Goal: Book appointment/travel/reservation

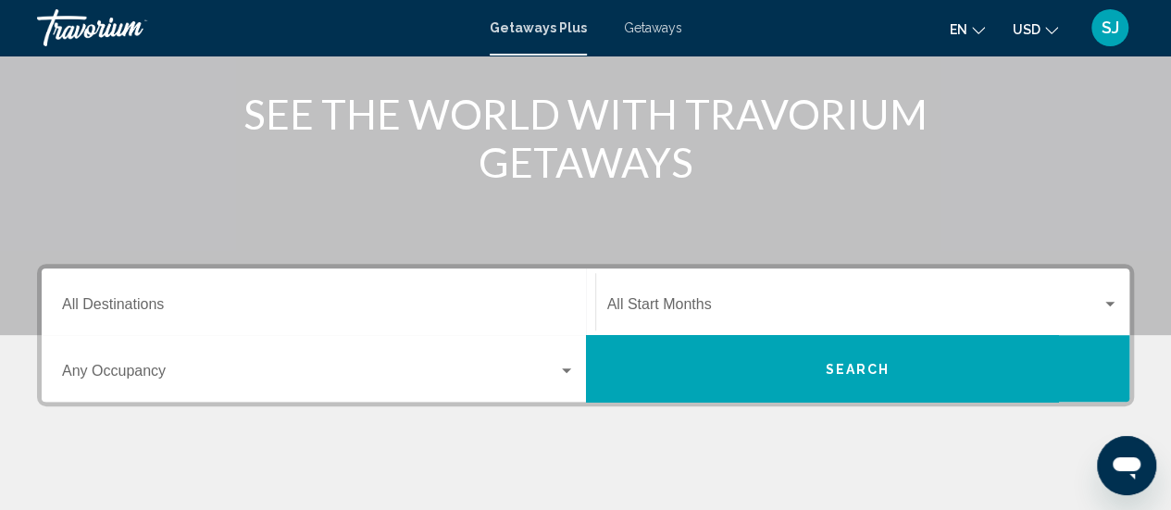
scroll to position [222, 0]
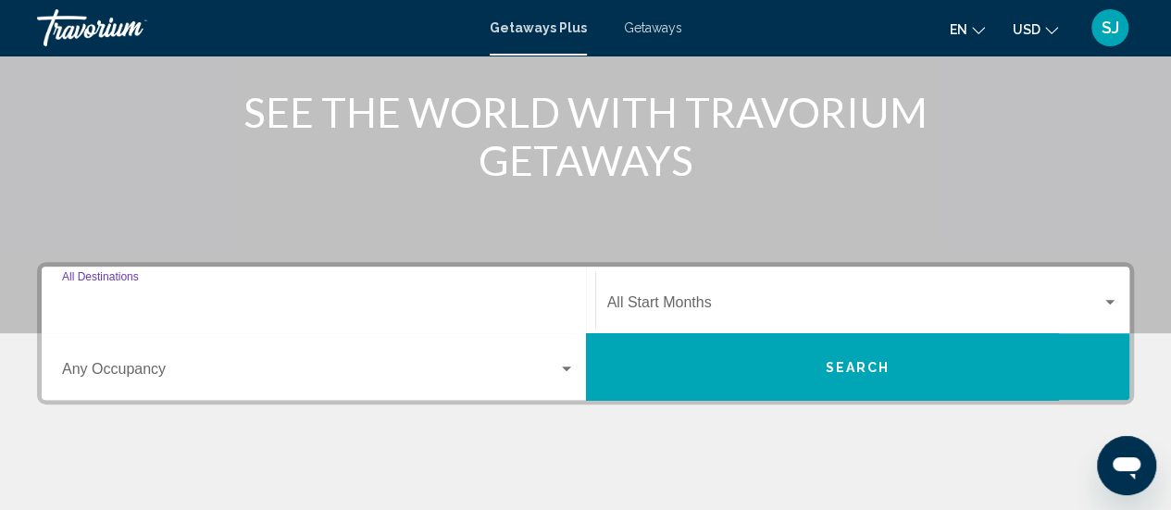
click at [141, 302] on input "Destination All Destinations" at bounding box center [318, 306] width 513 height 17
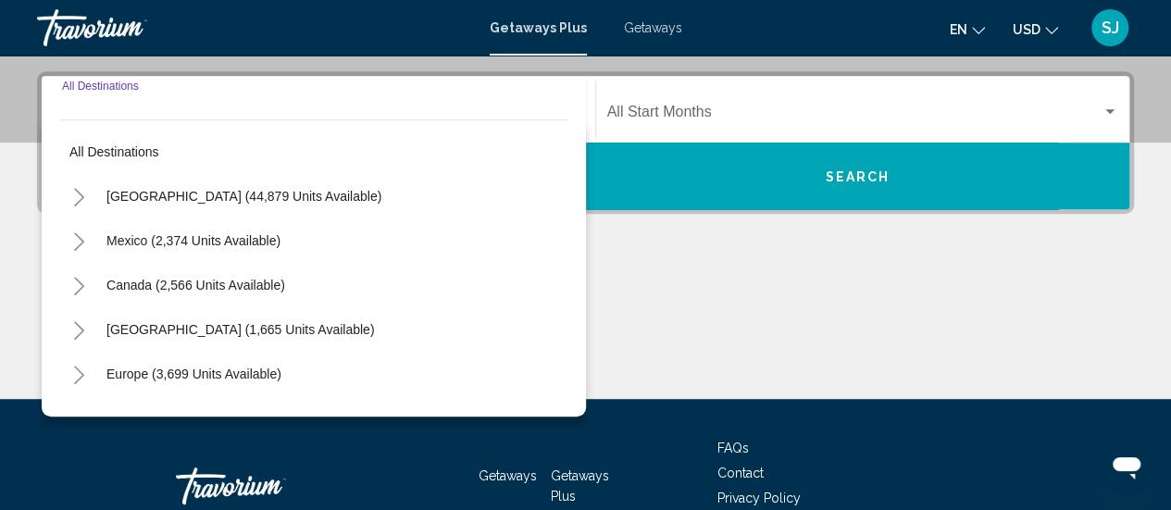
scroll to position [424, 0]
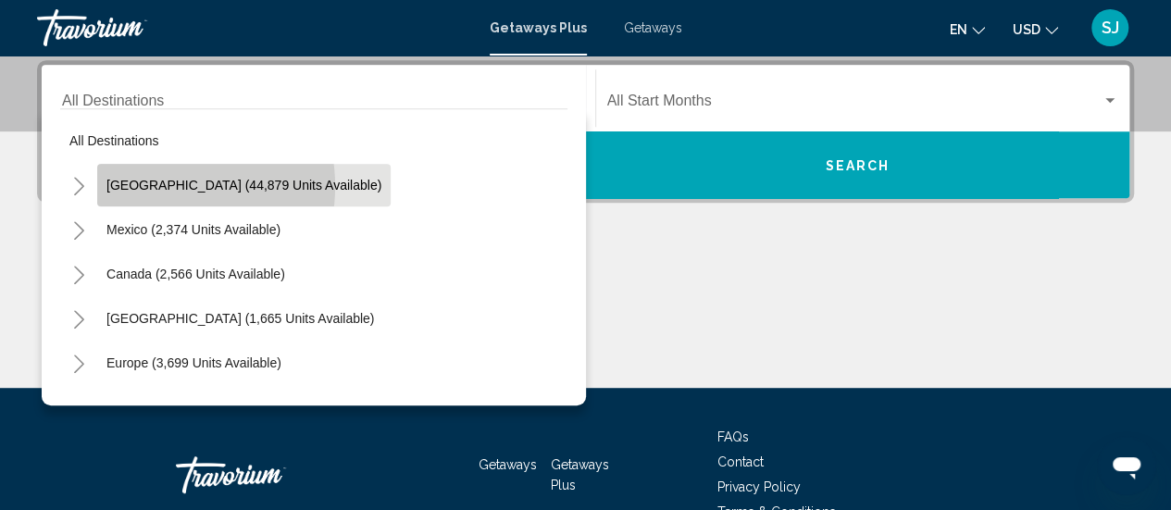
click at [150, 186] on span "[GEOGRAPHIC_DATA] (44,879 units available)" at bounding box center [243, 185] width 275 height 15
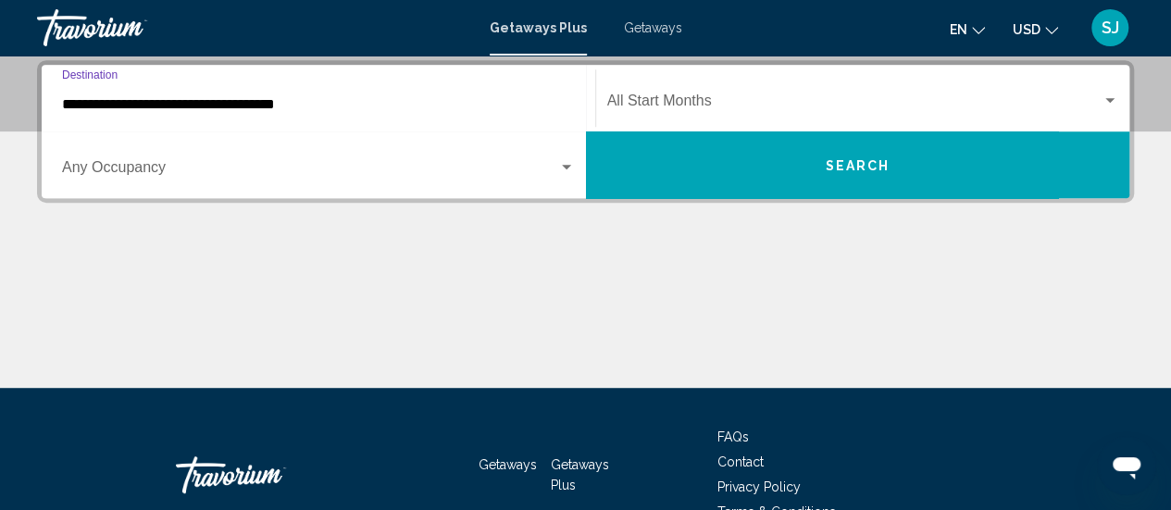
click at [211, 105] on input "**********" at bounding box center [318, 104] width 513 height 17
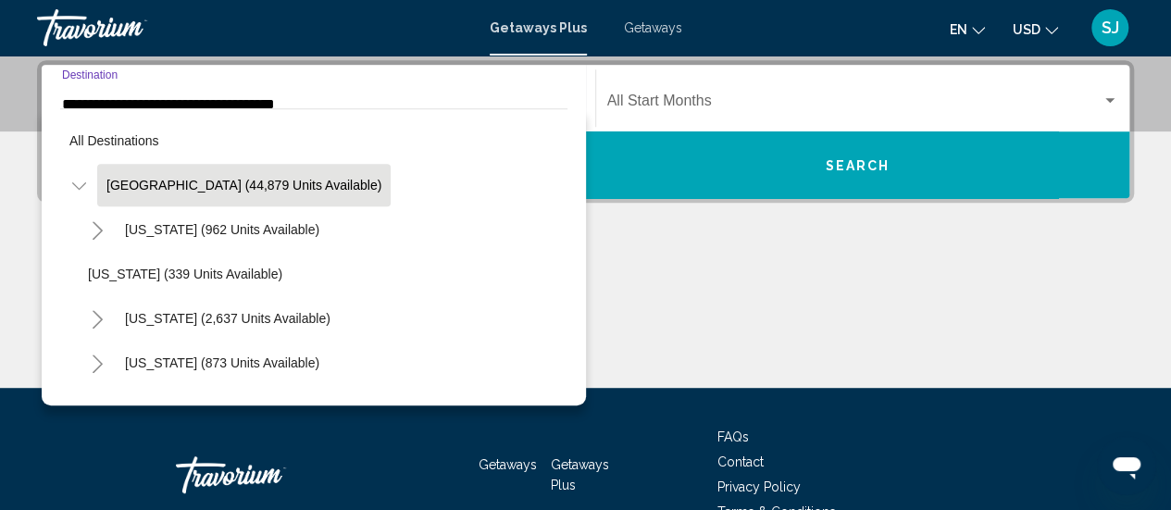
scroll to position [354, 0]
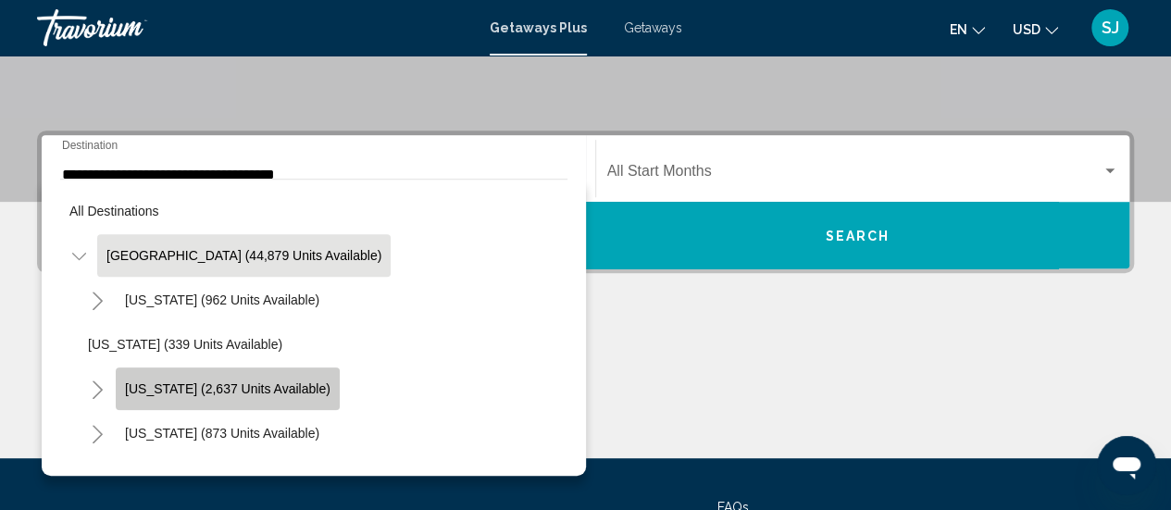
click at [237, 388] on span "[US_STATE] (2,637 units available)" at bounding box center [227, 388] width 205 height 15
type input "**********"
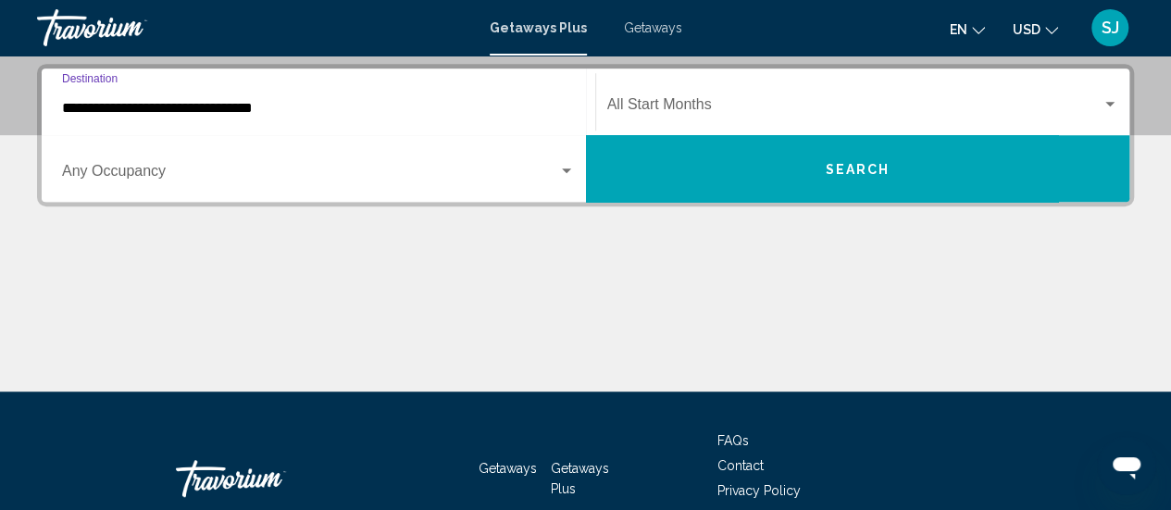
scroll to position [424, 0]
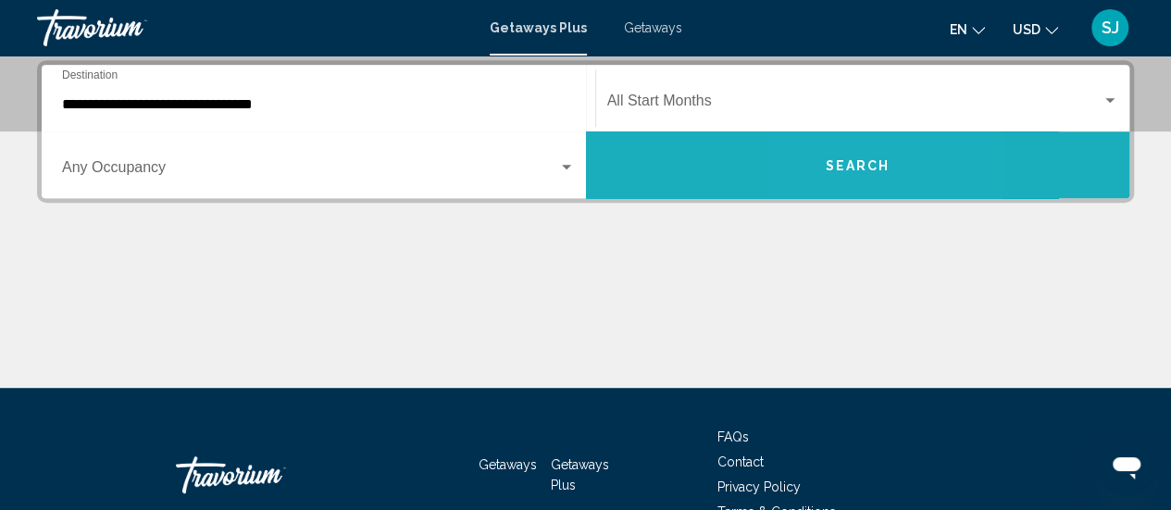
click at [831, 163] on span "Search" at bounding box center [857, 165] width 65 height 15
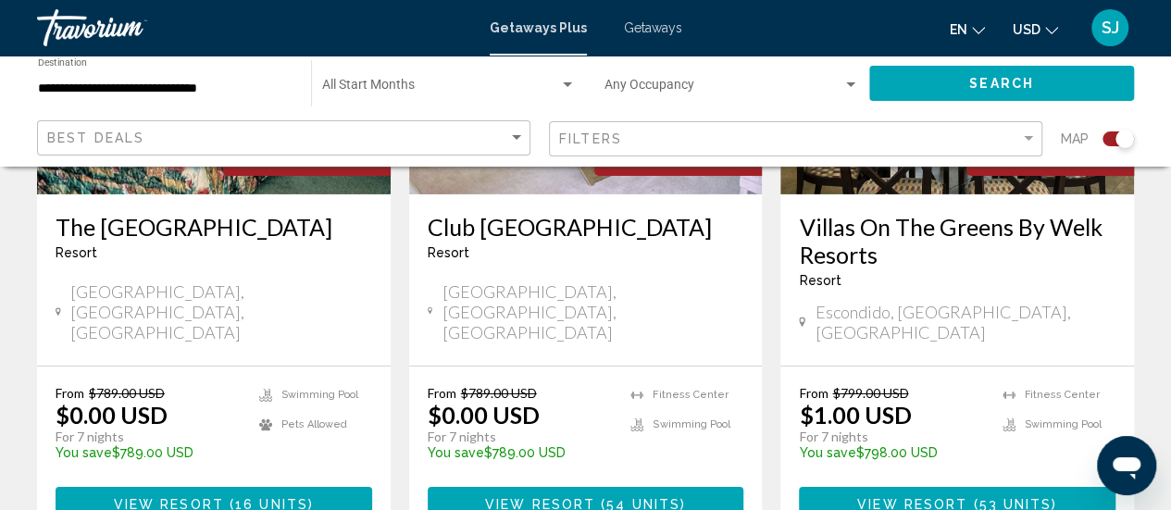
scroll to position [2999, 0]
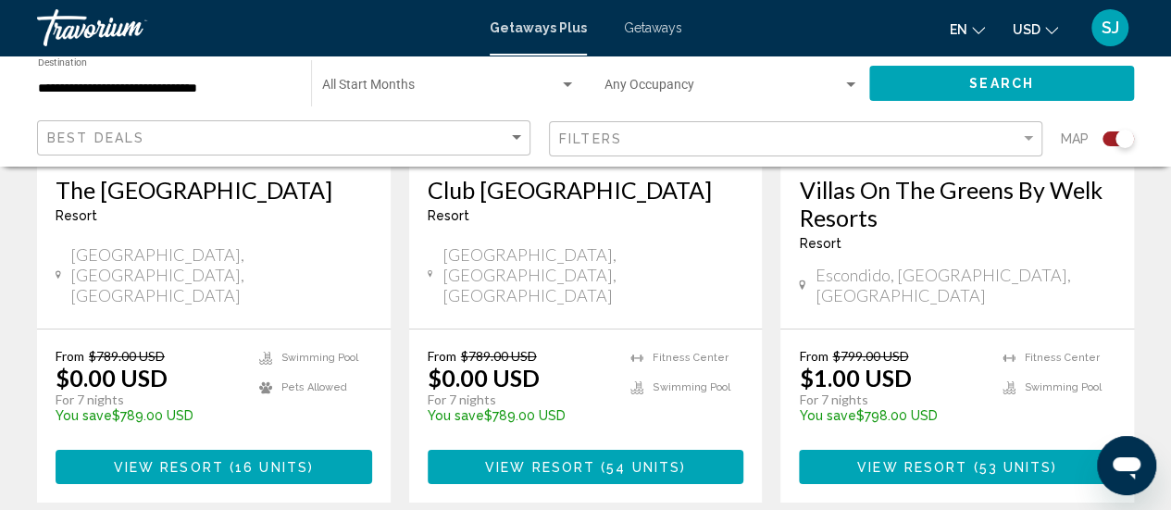
click at [988, 460] on span "53 units" at bounding box center [1014, 467] width 73 height 15
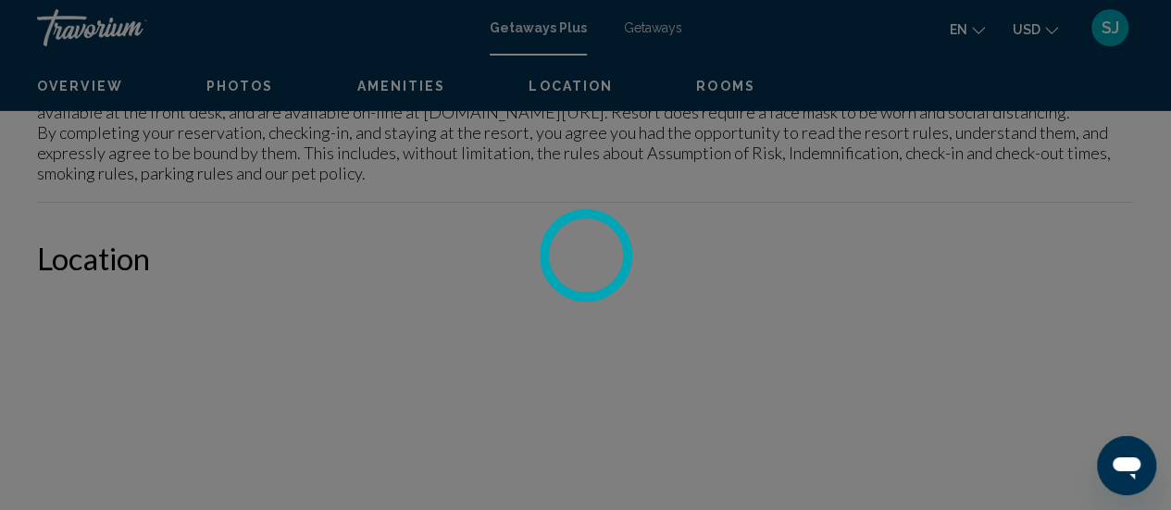
scroll to position [240, 0]
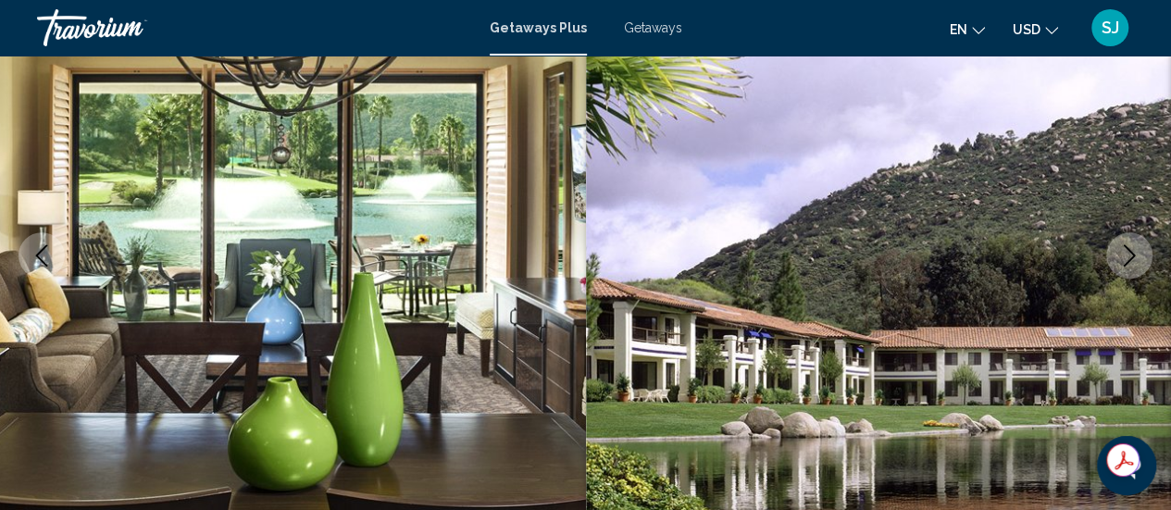
click at [1131, 252] on icon "Next image" at bounding box center [1130, 255] width 12 height 22
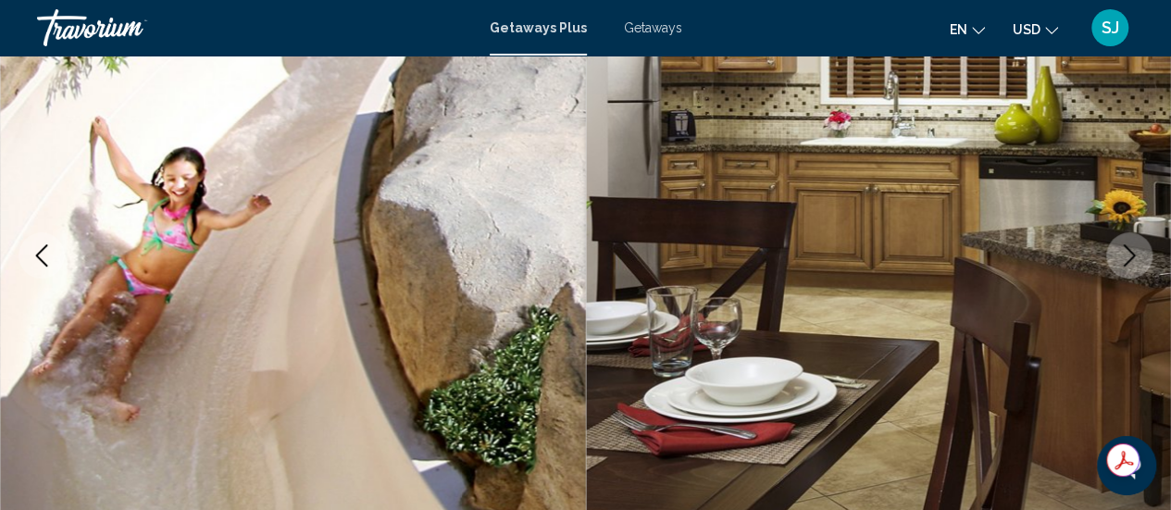
click at [1134, 255] on icon "Next image" at bounding box center [1130, 255] width 12 height 22
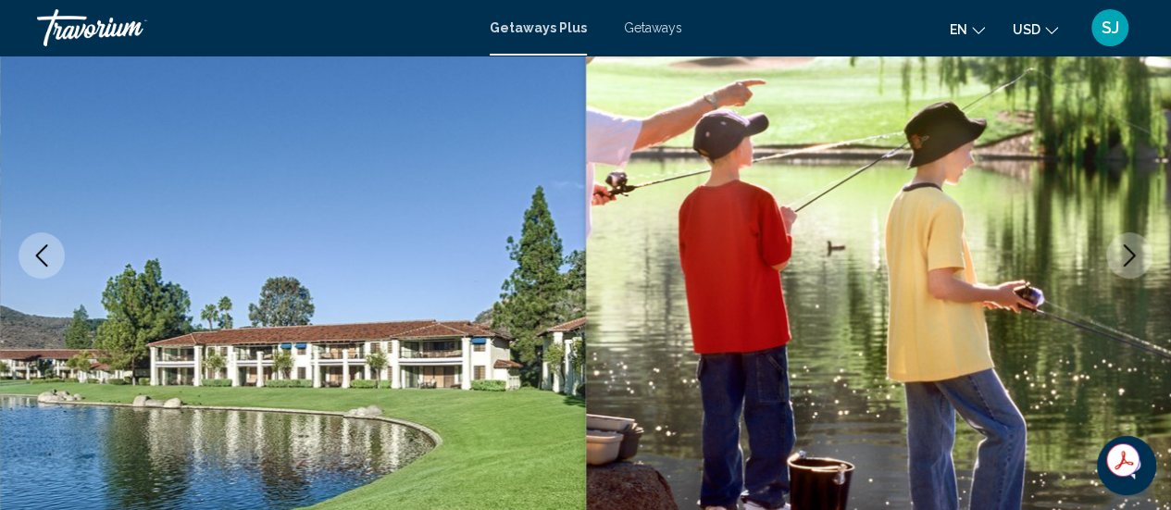
click at [1134, 256] on icon "Next image" at bounding box center [1129, 255] width 22 height 22
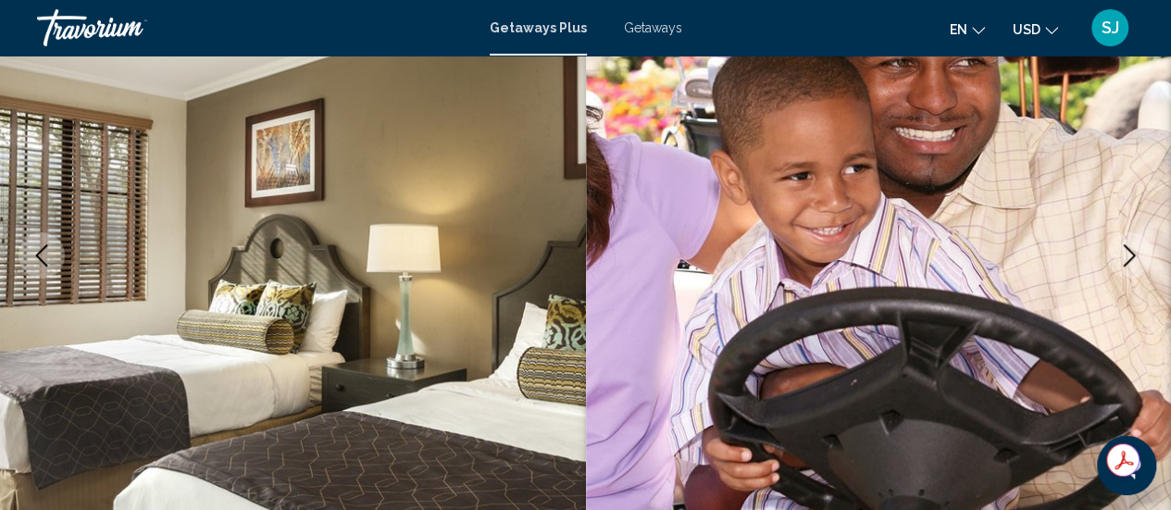
click at [1134, 256] on icon "Next image" at bounding box center [1129, 255] width 22 height 22
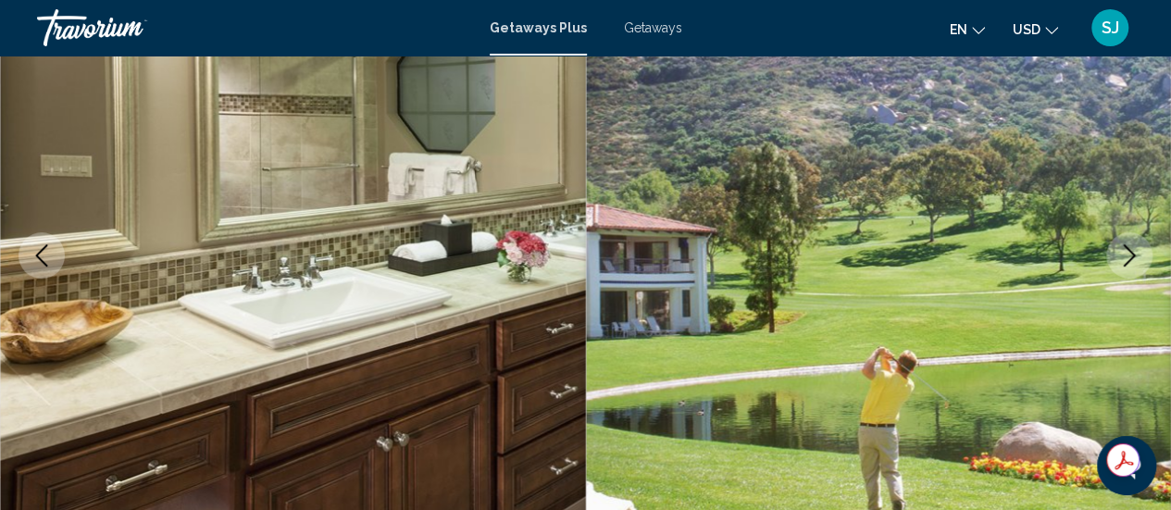
click at [1134, 256] on icon "Next image" at bounding box center [1129, 255] width 22 height 22
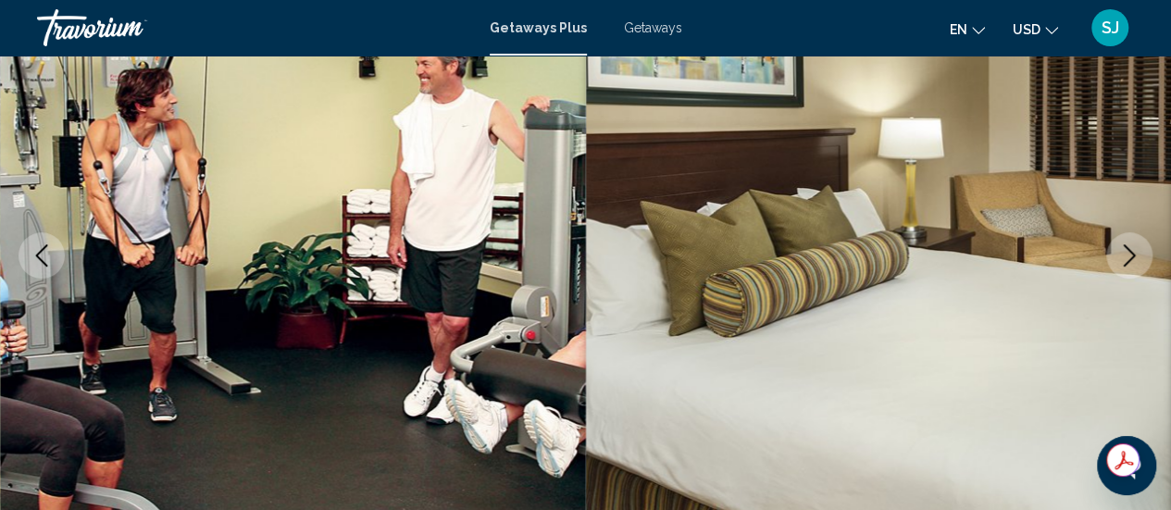
click at [1134, 256] on icon "Next image" at bounding box center [1129, 255] width 22 height 22
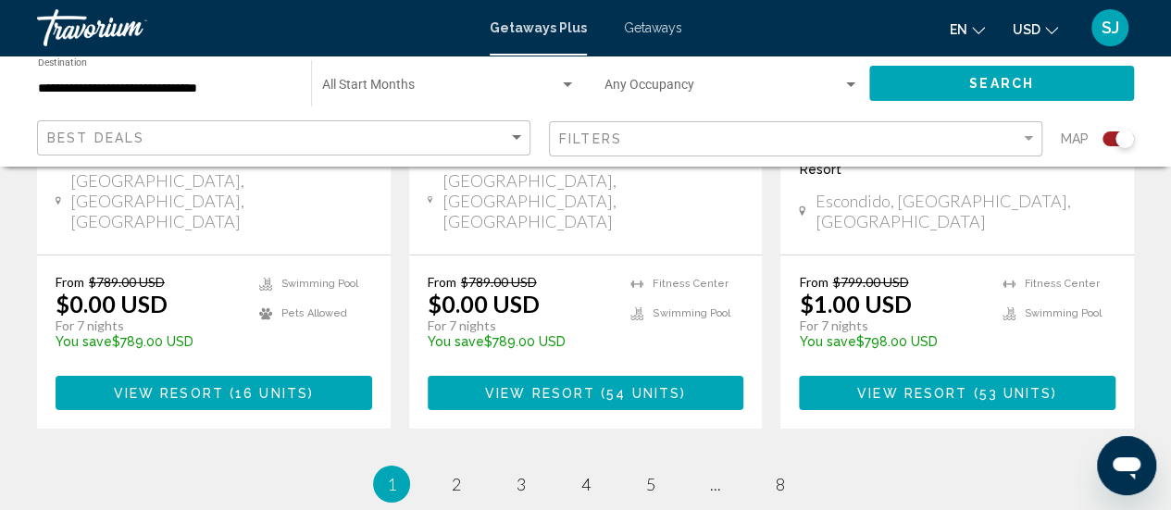
scroll to position [3110, 0]
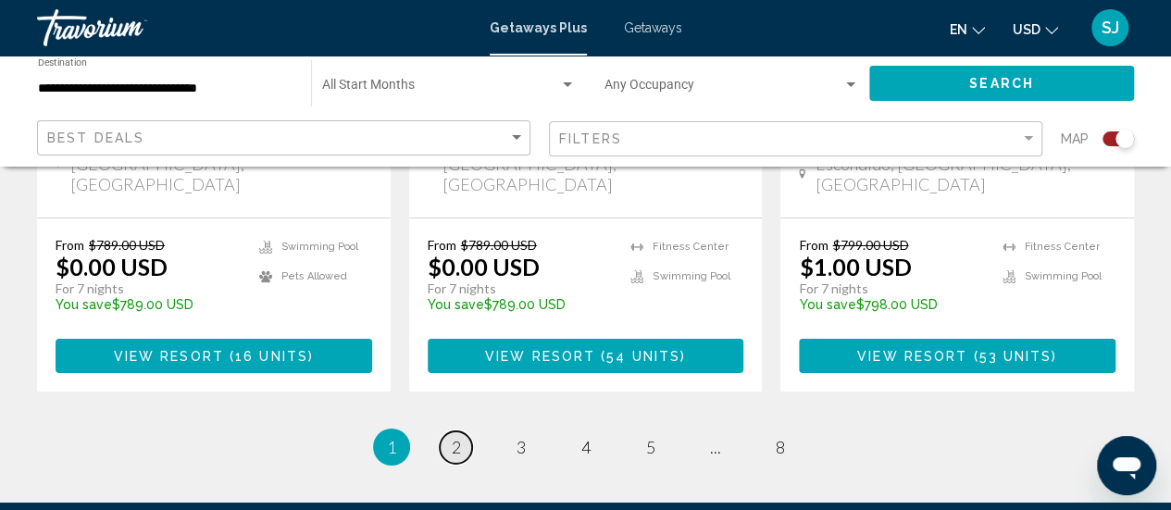
click at [452, 437] on span "2" at bounding box center [456, 447] width 9 height 20
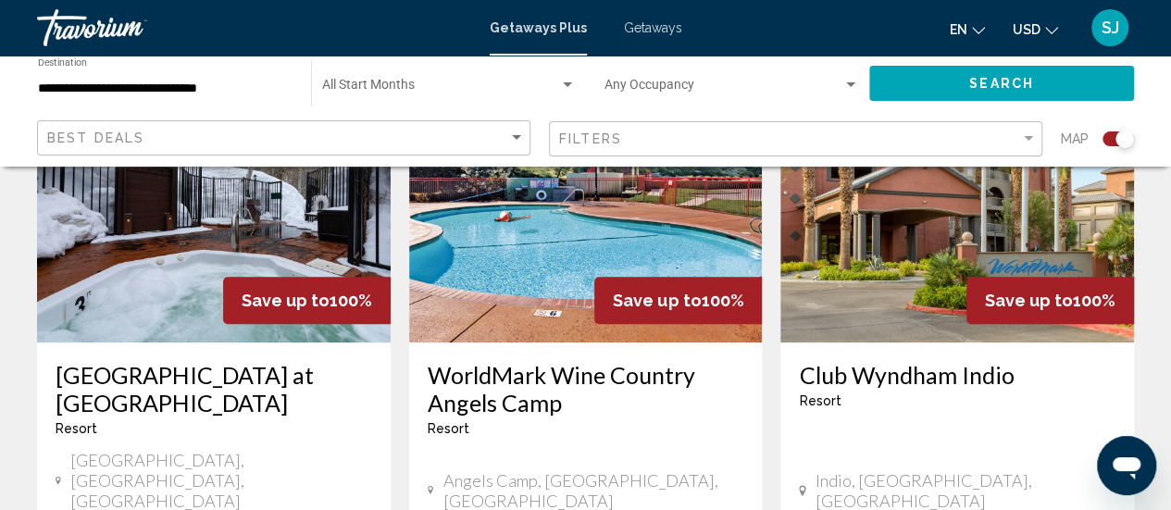
scroll to position [814, 0]
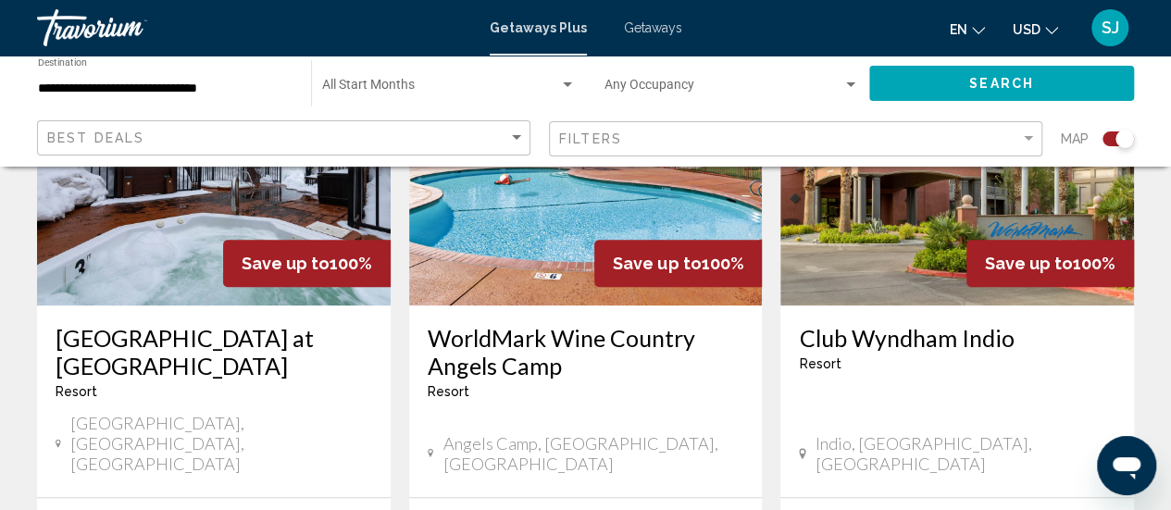
click at [492, 344] on h3 "WorldMark Wine Country Angels Camp" at bounding box center [586, 352] width 317 height 56
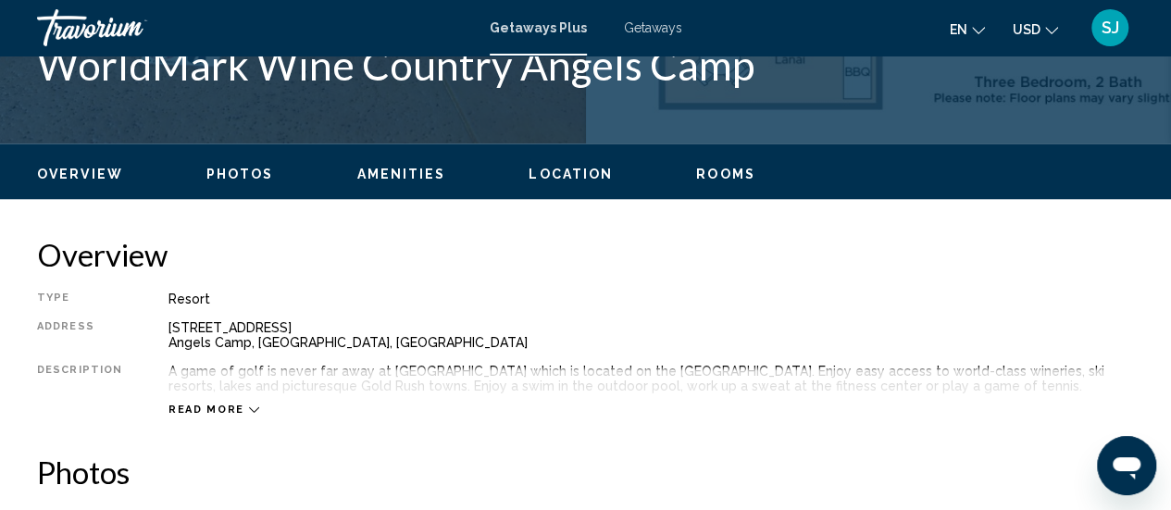
scroll to position [795, 0]
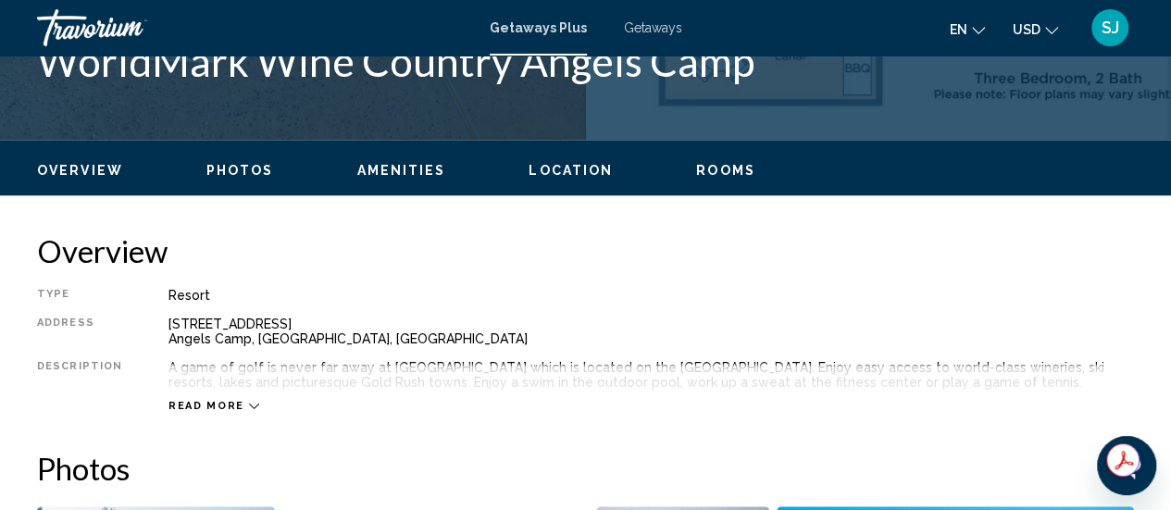
click at [249, 411] on icon "Main content" at bounding box center [254, 406] width 10 height 10
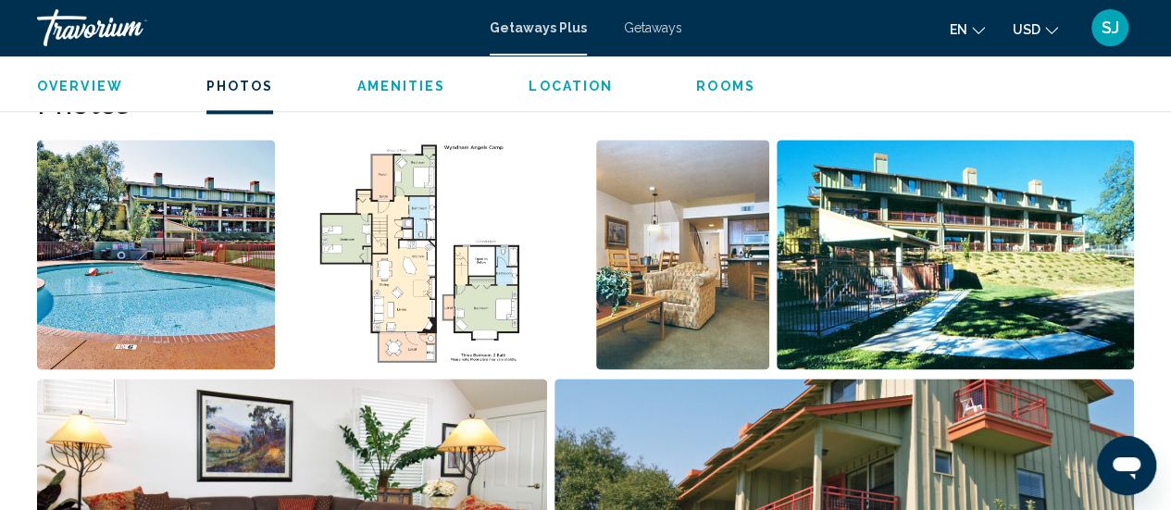
scroll to position [1609, 0]
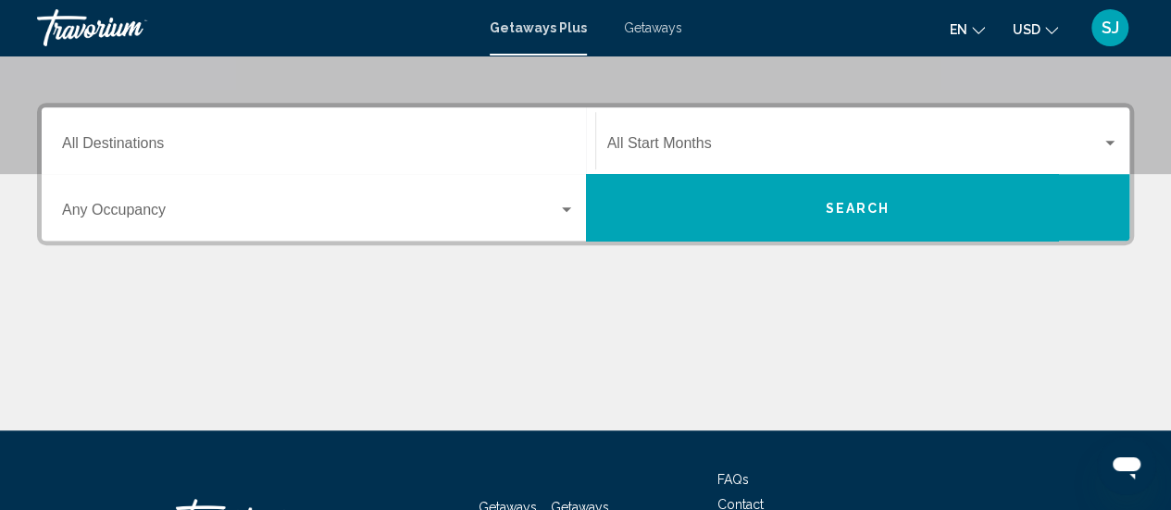
scroll to position [379, 0]
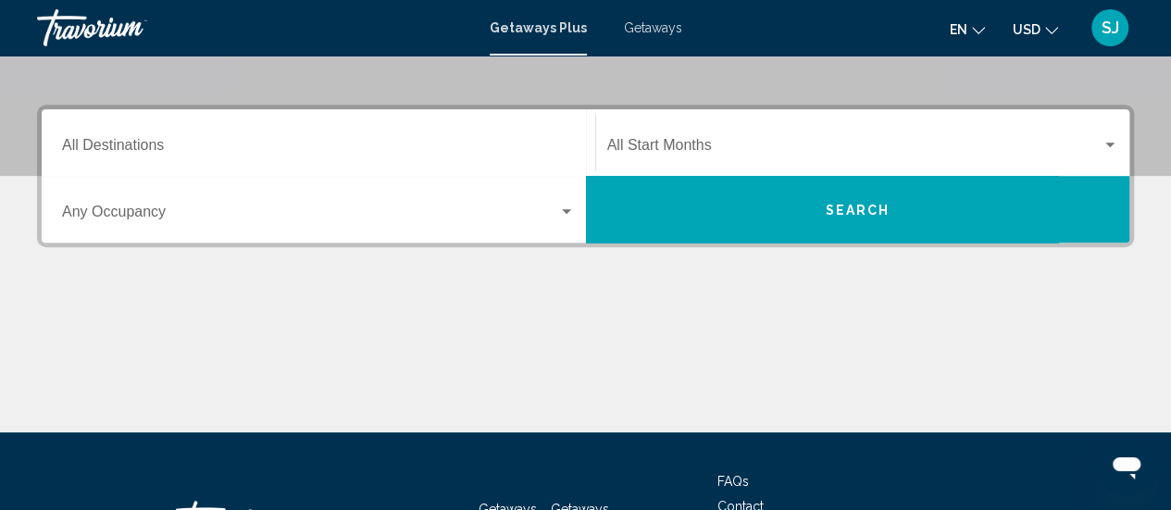
click at [152, 135] on div "Destination All Destinations" at bounding box center [318, 143] width 513 height 58
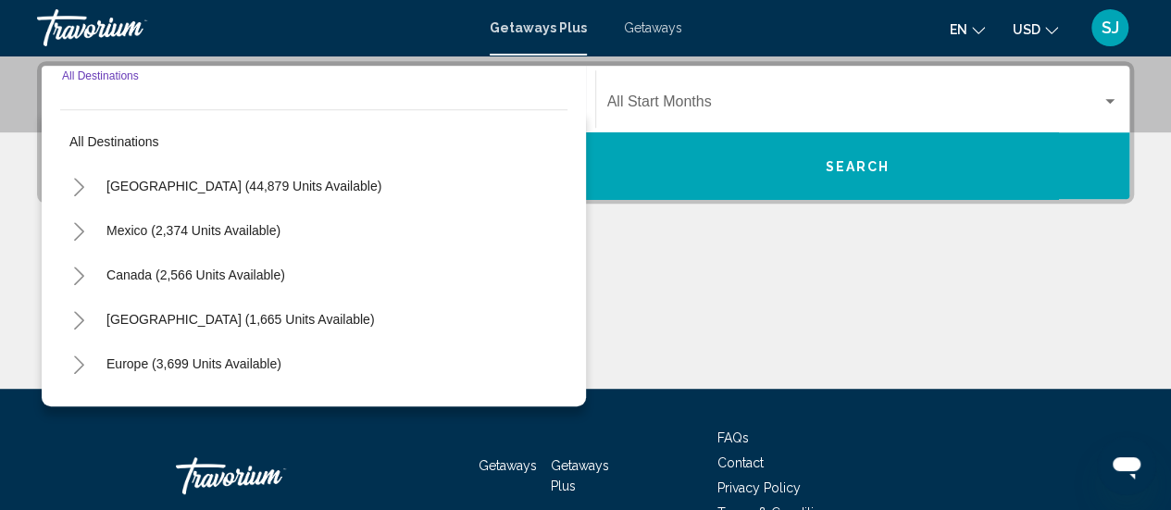
scroll to position [424, 0]
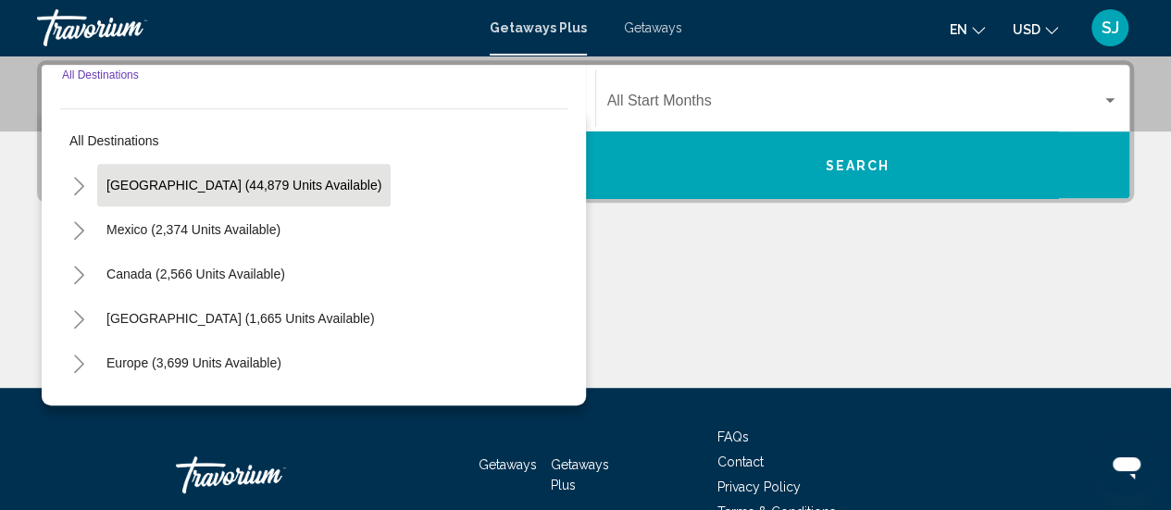
click at [198, 184] on span "[GEOGRAPHIC_DATA] (44,879 units available)" at bounding box center [243, 185] width 275 height 15
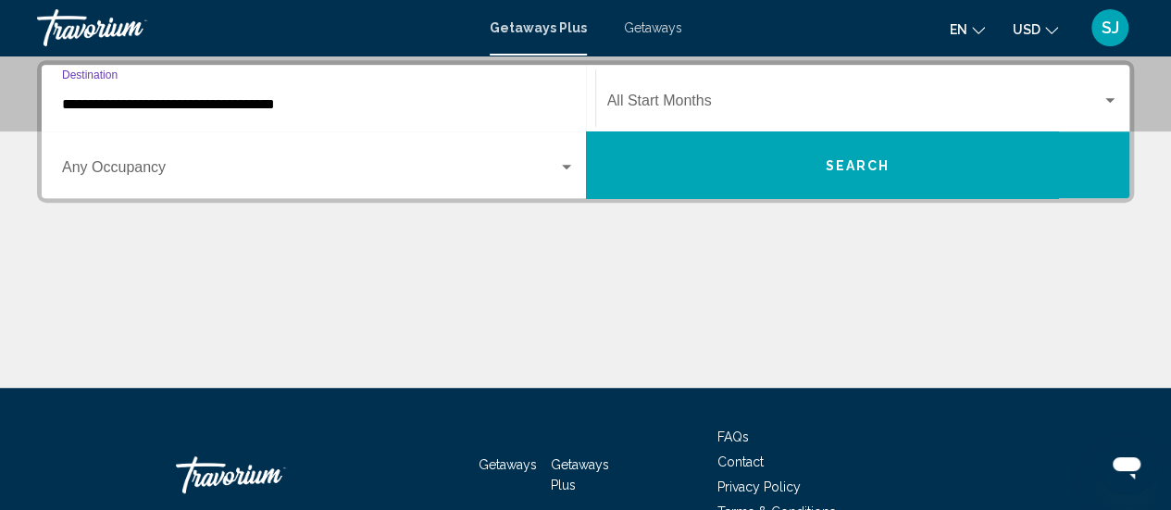
click at [234, 99] on input "**********" at bounding box center [318, 104] width 513 height 17
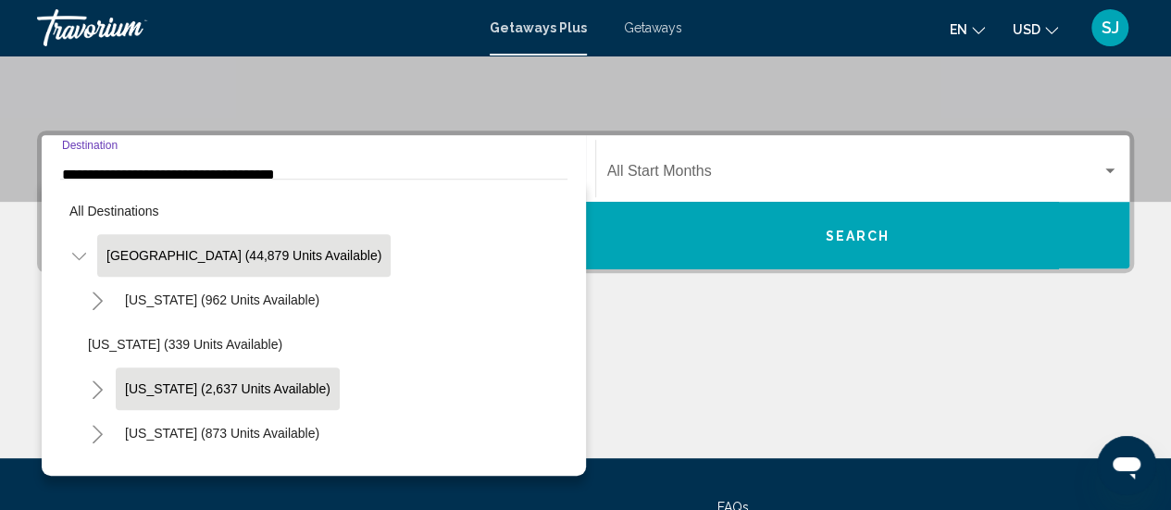
click at [226, 384] on span "[US_STATE] (2,637 units available)" at bounding box center [227, 388] width 205 height 15
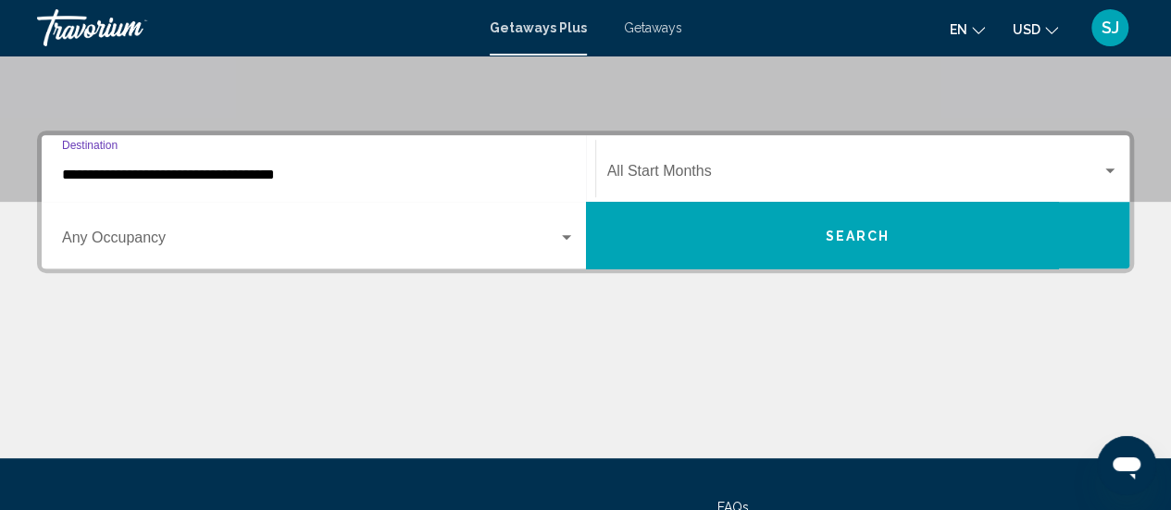
type input "**********"
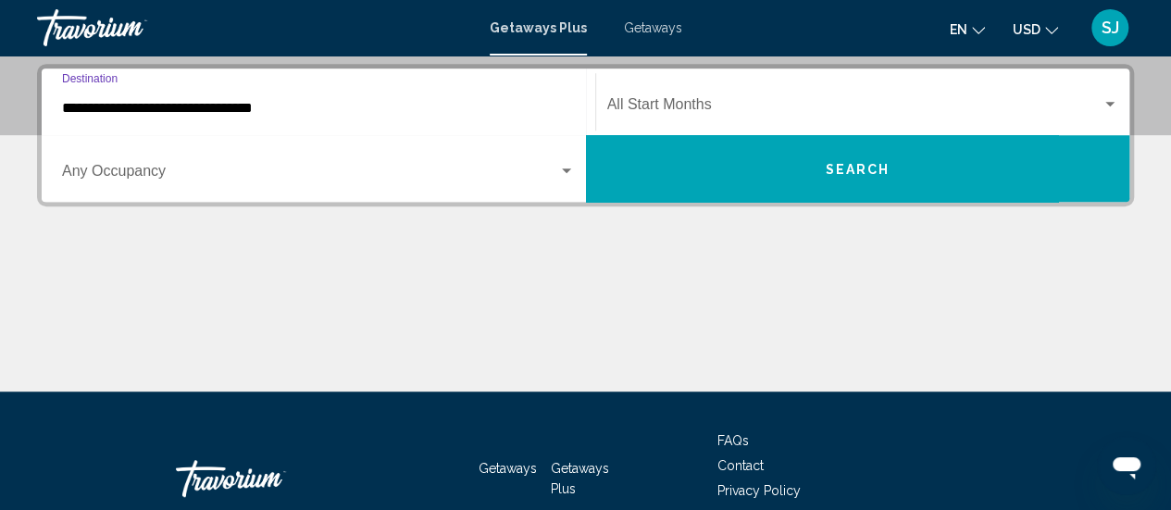
scroll to position [424, 0]
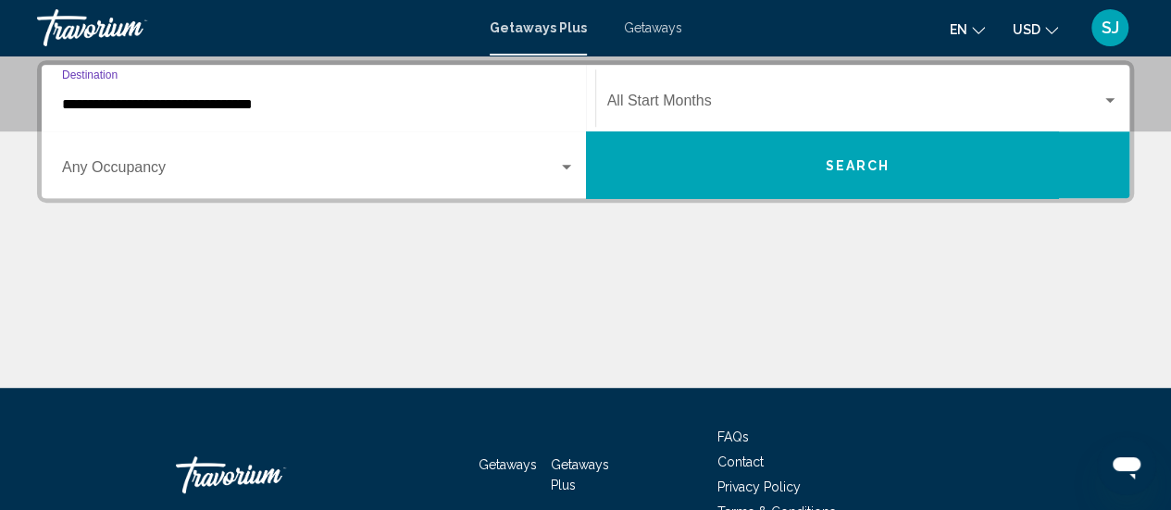
click at [827, 170] on span "Search" at bounding box center [857, 165] width 65 height 15
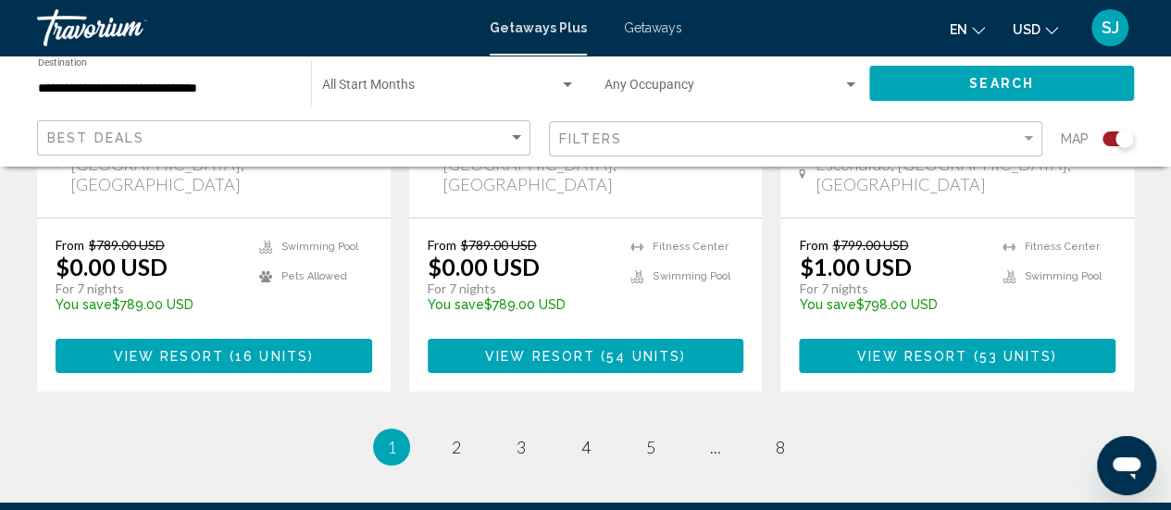
scroll to position [3147, 0]
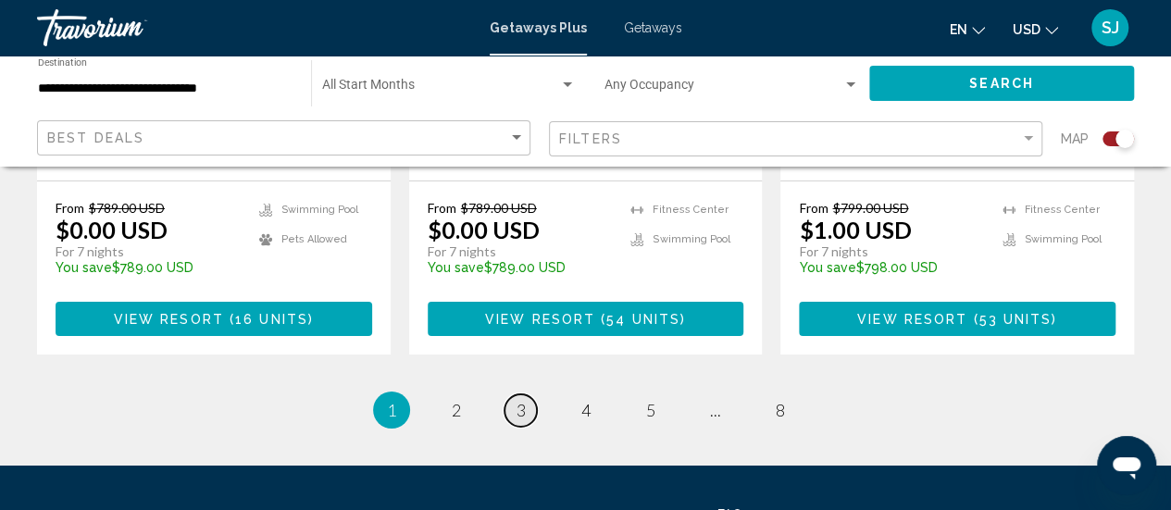
click at [522, 400] on span "3" at bounding box center [520, 410] width 9 height 20
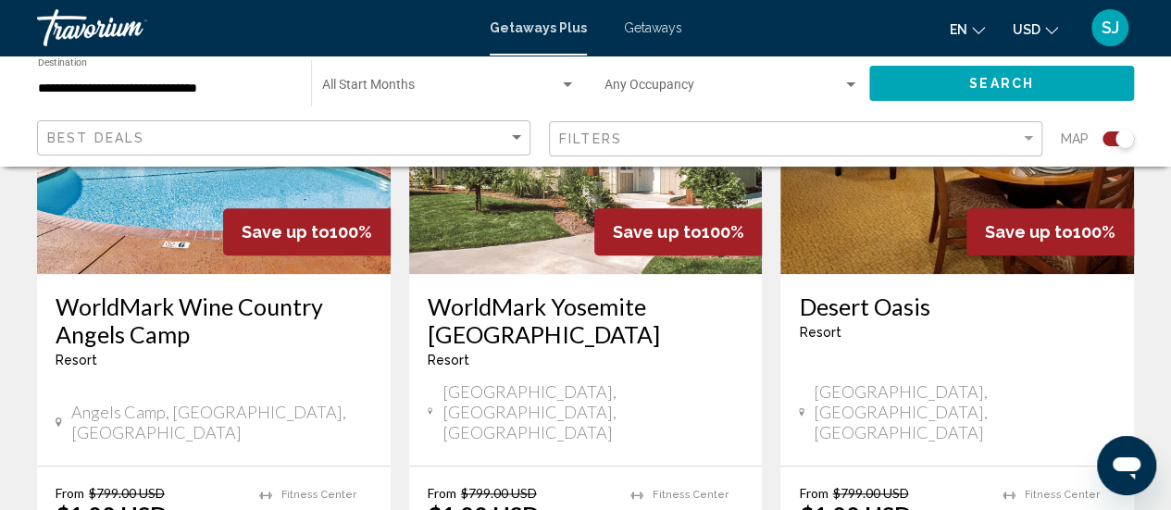
scroll to position [852, 0]
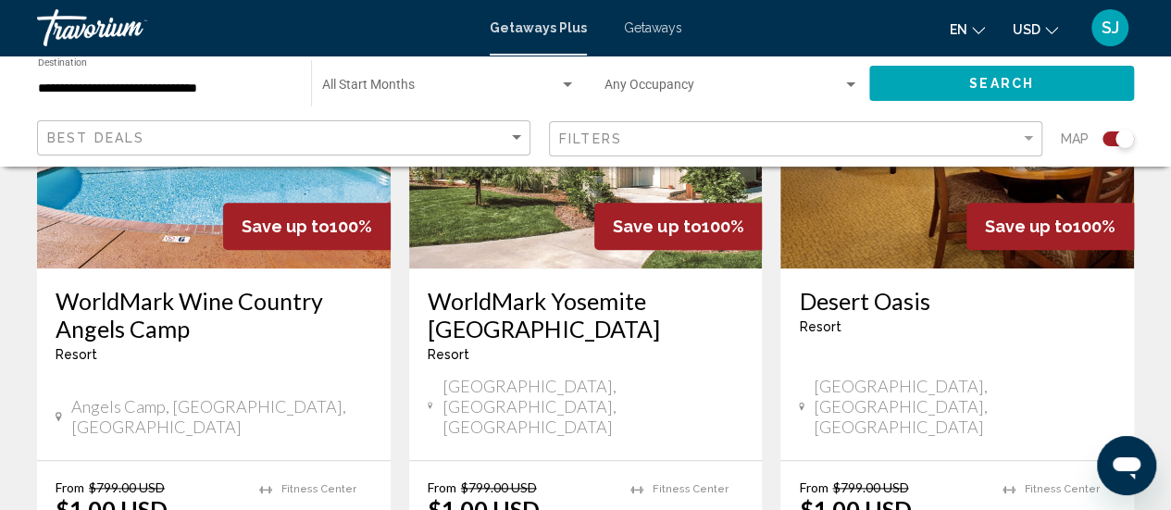
click at [583, 247] on img "Main content" at bounding box center [586, 120] width 354 height 296
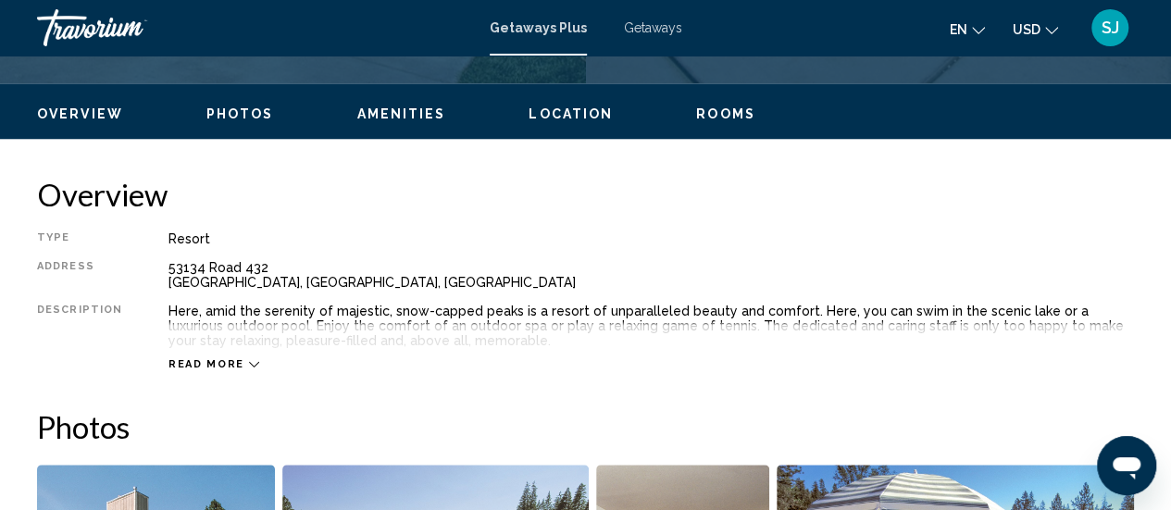
scroll to position [240, 0]
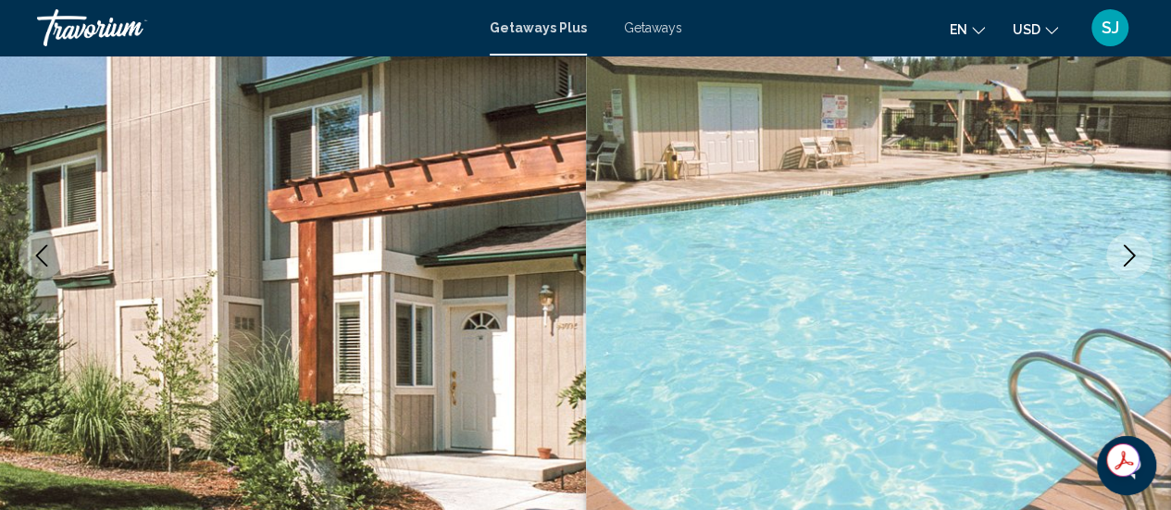
click at [1129, 252] on icon "Next image" at bounding box center [1129, 255] width 22 height 22
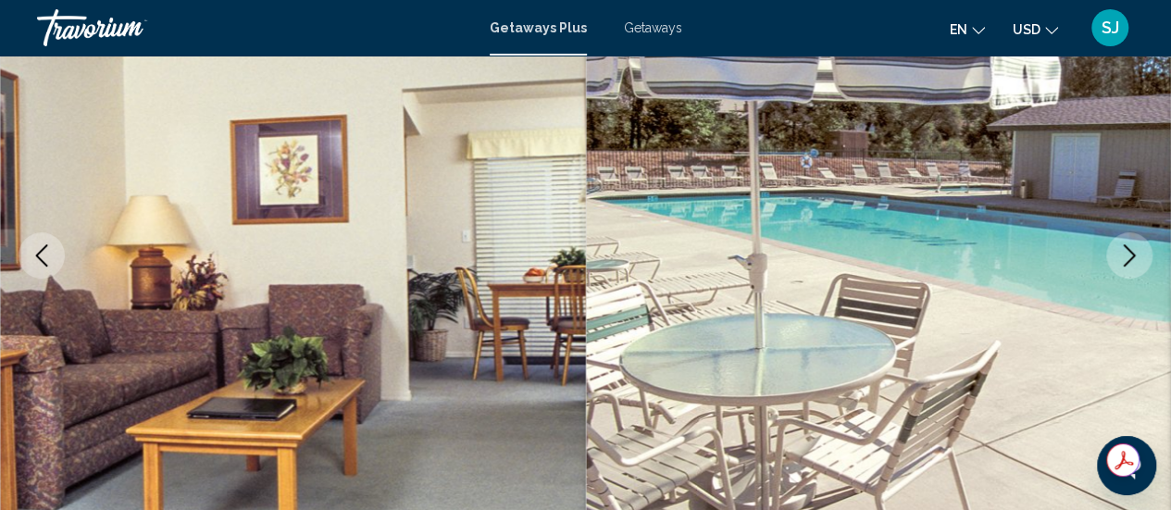
click at [1129, 254] on icon "Next image" at bounding box center [1129, 255] width 22 height 22
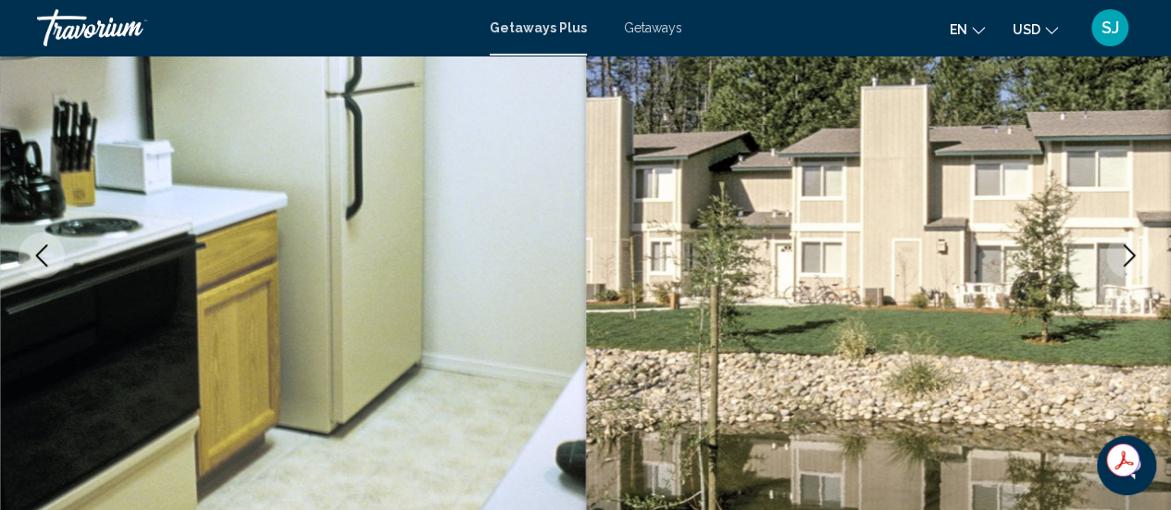
click at [1129, 254] on icon "Next image" at bounding box center [1129, 255] width 22 height 22
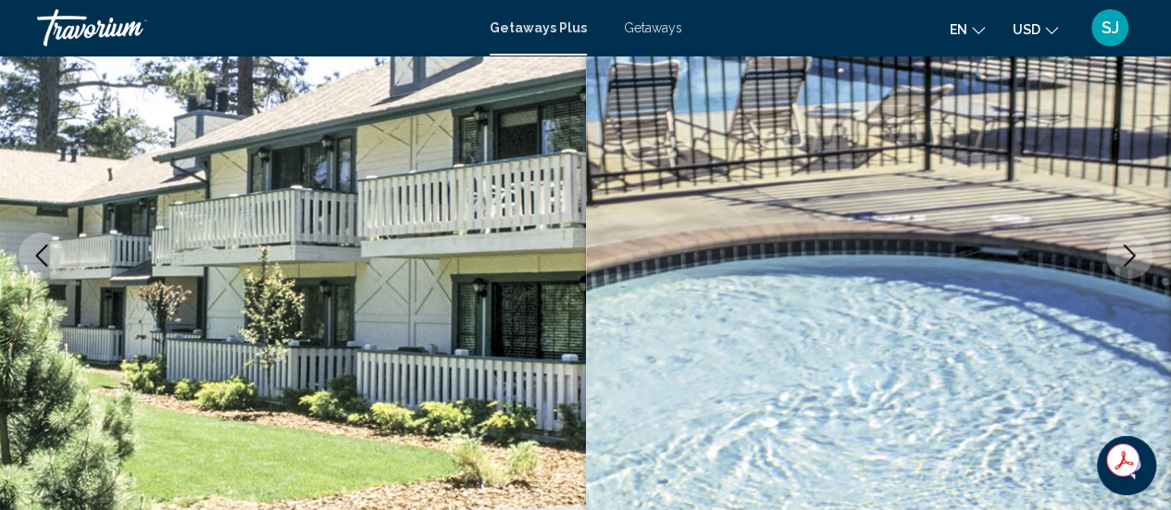
click at [1129, 254] on icon "Next image" at bounding box center [1129, 255] width 22 height 22
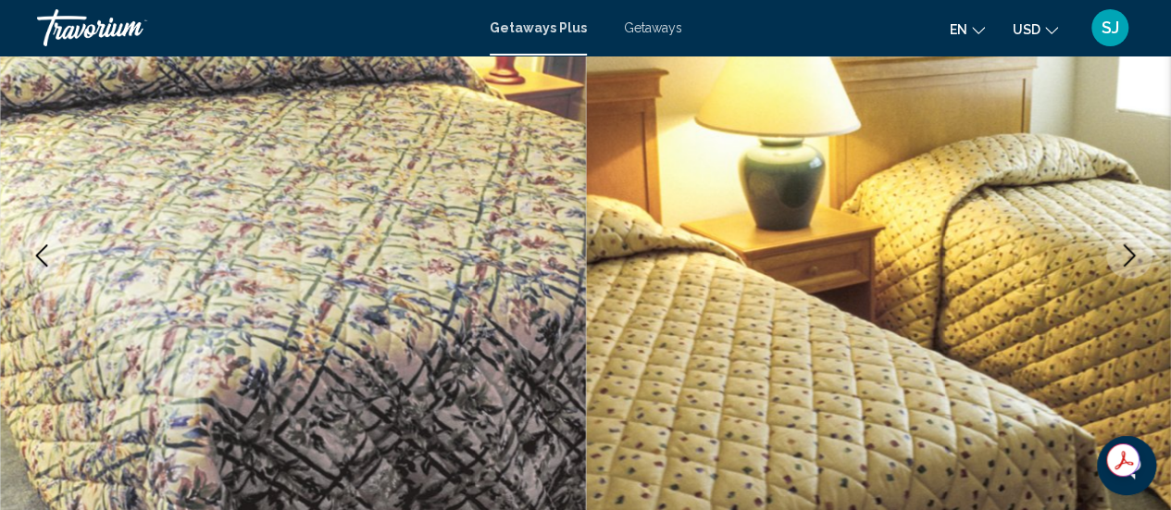
click at [1129, 254] on icon "Next image" at bounding box center [1129, 255] width 22 height 22
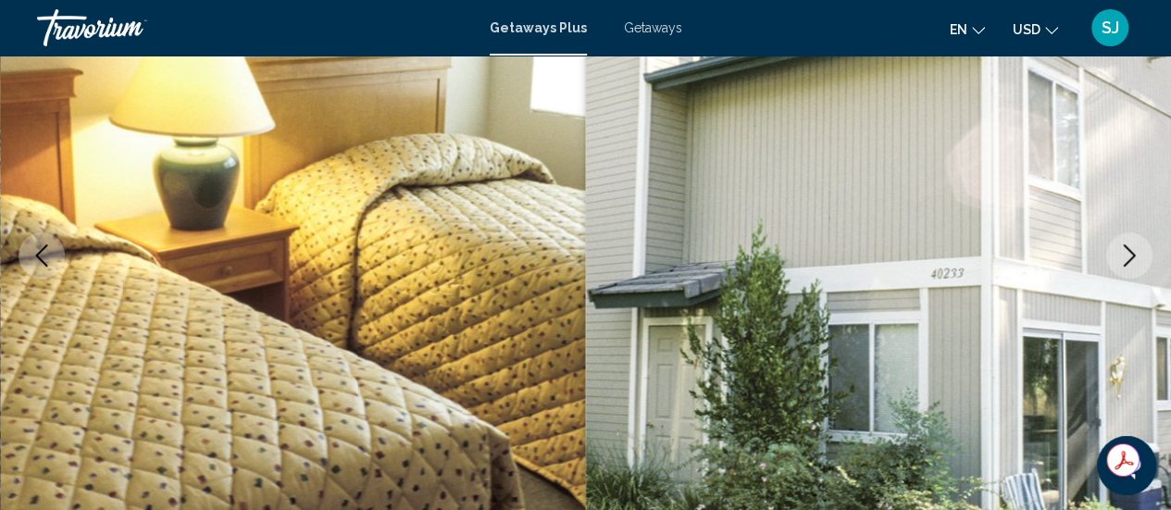
click at [1129, 254] on icon "Next image" at bounding box center [1129, 255] width 22 height 22
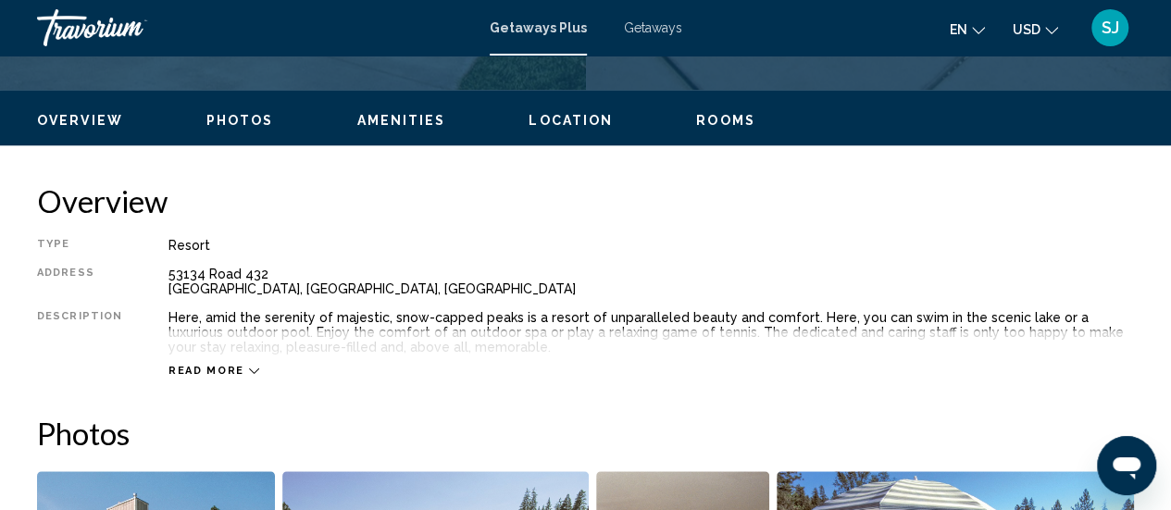
scroll to position [882, 0]
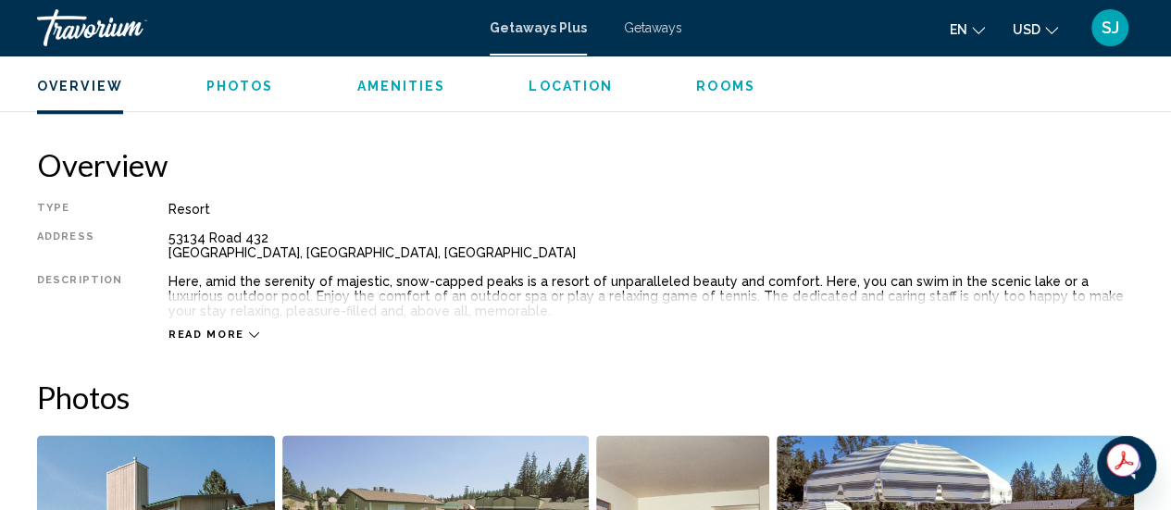
click at [249, 332] on icon "Main content" at bounding box center [254, 334] width 10 height 10
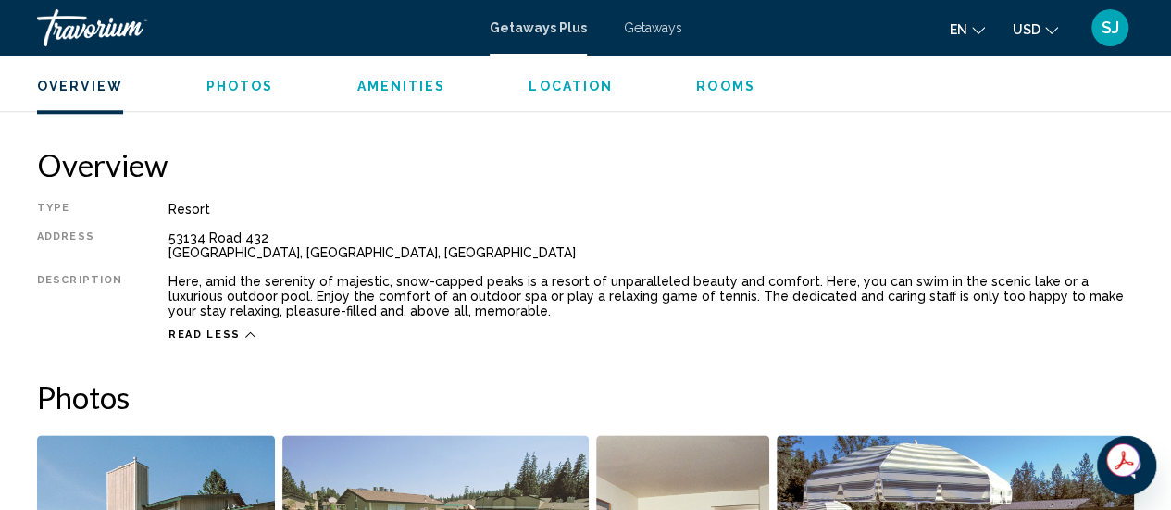
drag, startPoint x: 242, startPoint y: 332, endPoint x: 425, endPoint y: 351, distance: 183.3
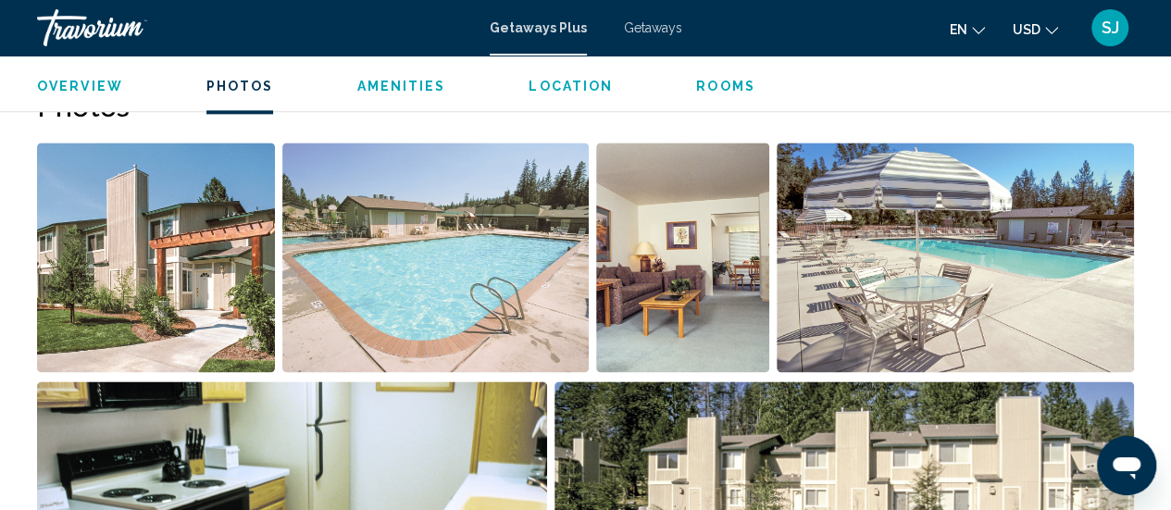
scroll to position [1178, 0]
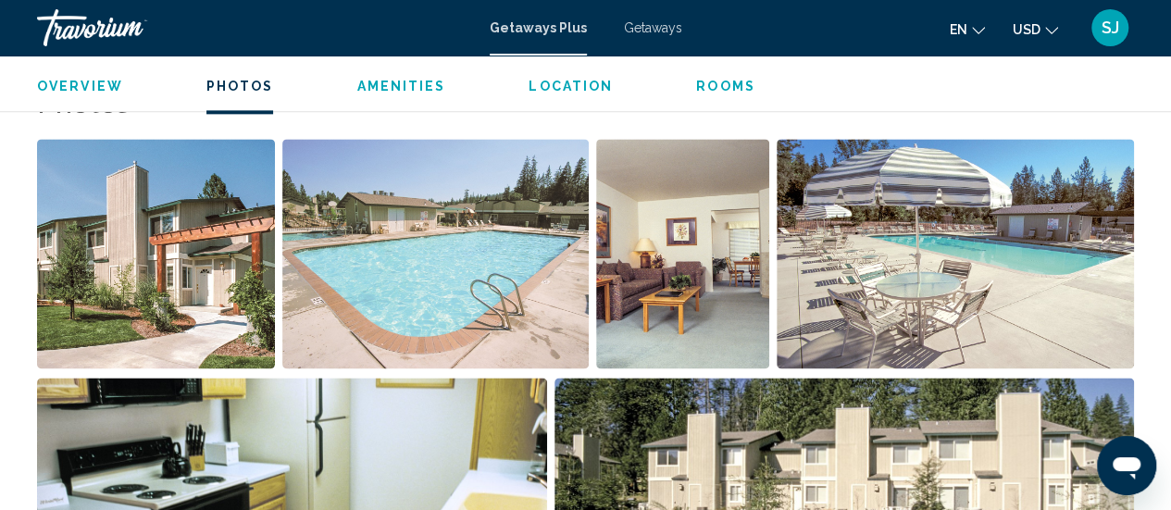
click at [165, 266] on img "Open full-screen image slider" at bounding box center [156, 254] width 238 height 230
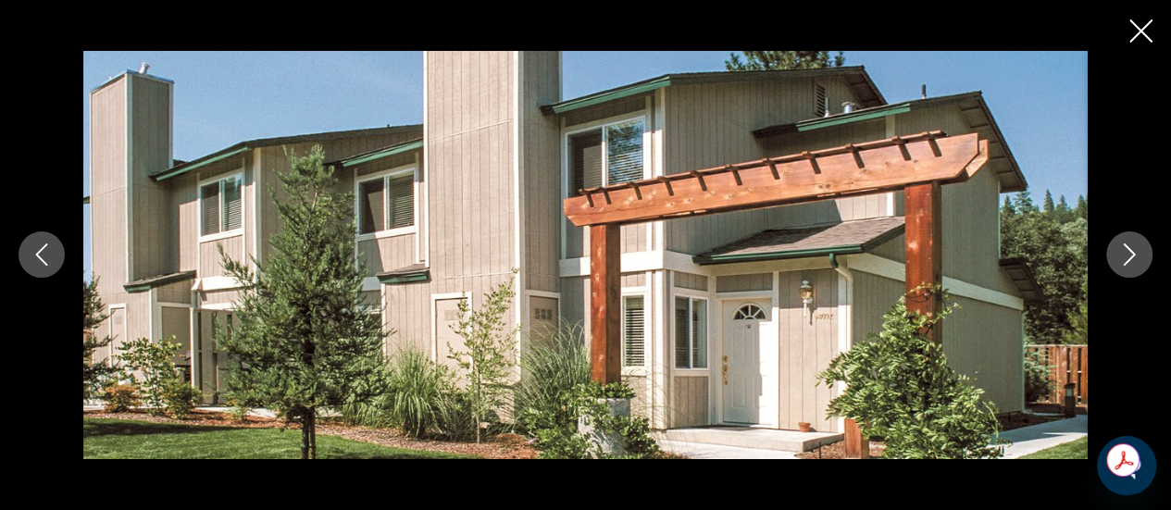
click at [1125, 262] on icon "Next image" at bounding box center [1129, 254] width 22 height 22
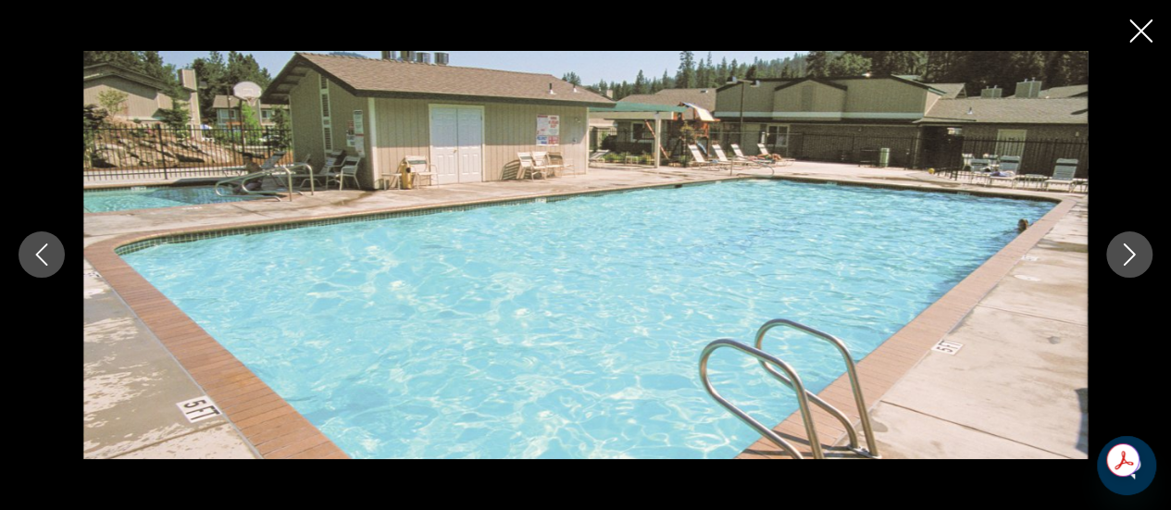
click at [1125, 262] on icon "Next image" at bounding box center [1129, 254] width 22 height 22
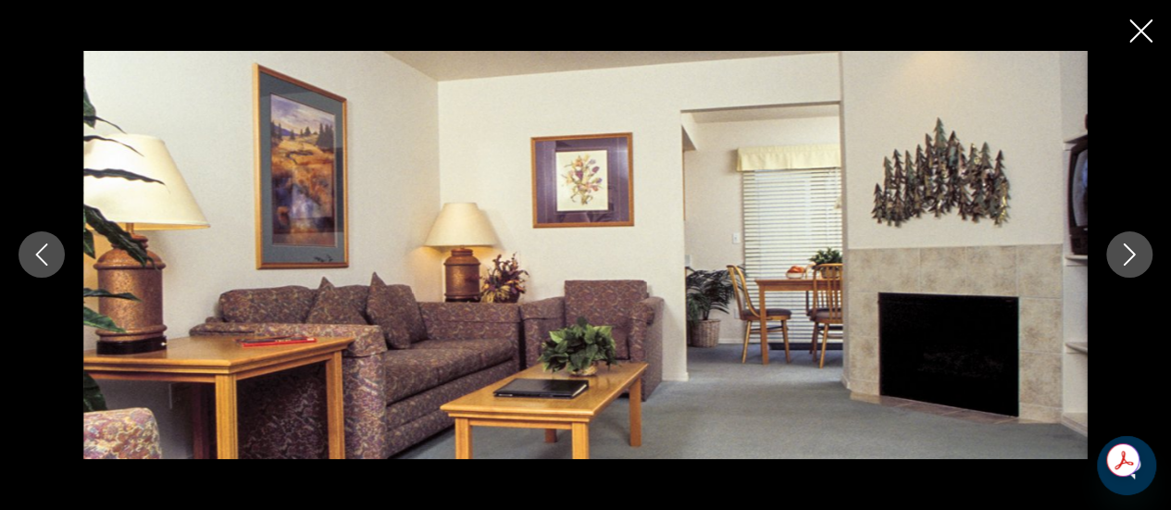
click at [1127, 256] on icon "Next image" at bounding box center [1129, 254] width 22 height 22
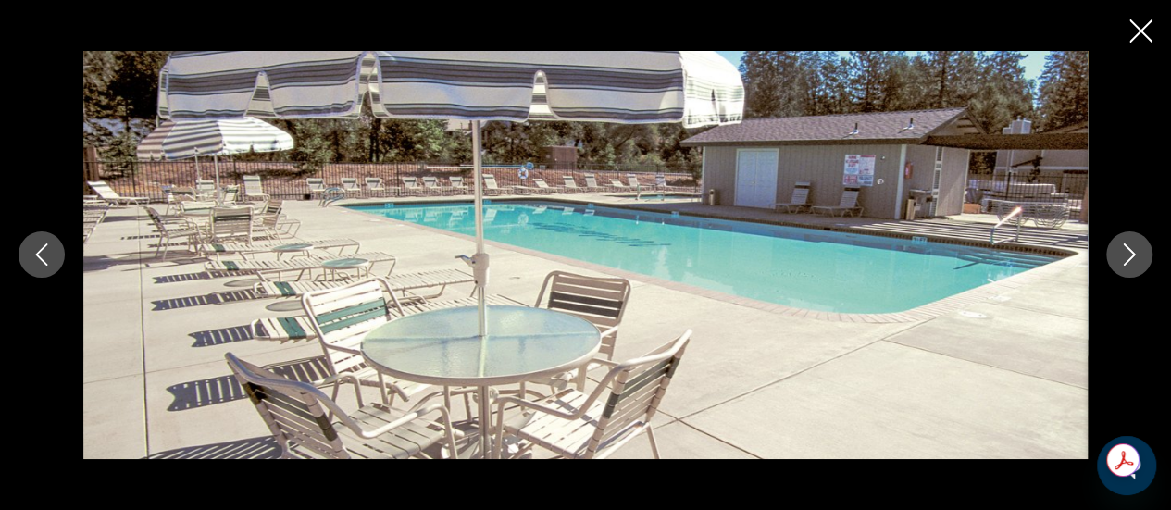
click at [1142, 23] on icon "Close slideshow" at bounding box center [1140, 30] width 23 height 23
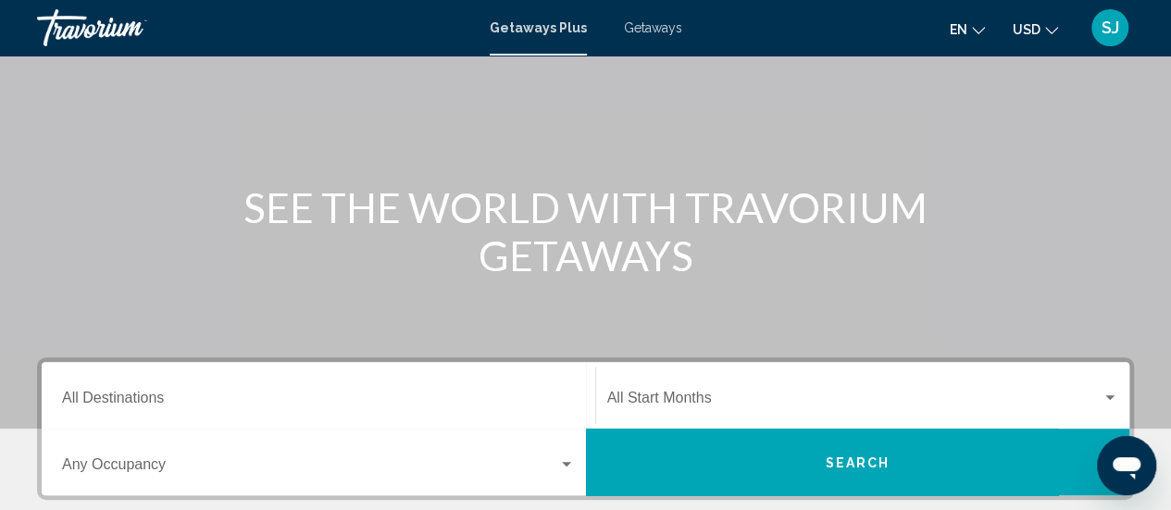
scroll to position [145, 0]
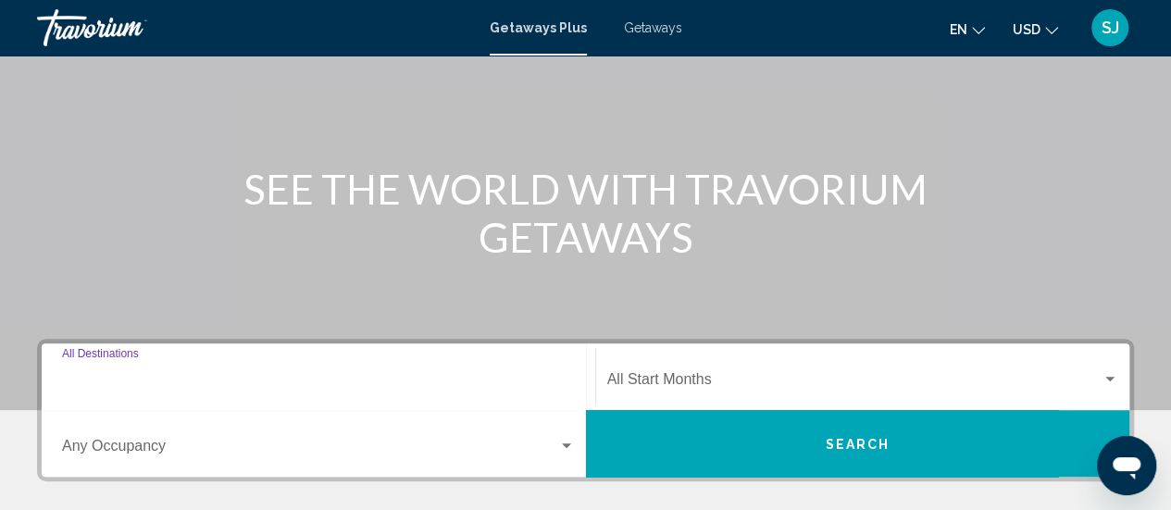
click at [120, 379] on input "Destination All Destinations" at bounding box center [318, 383] width 513 height 17
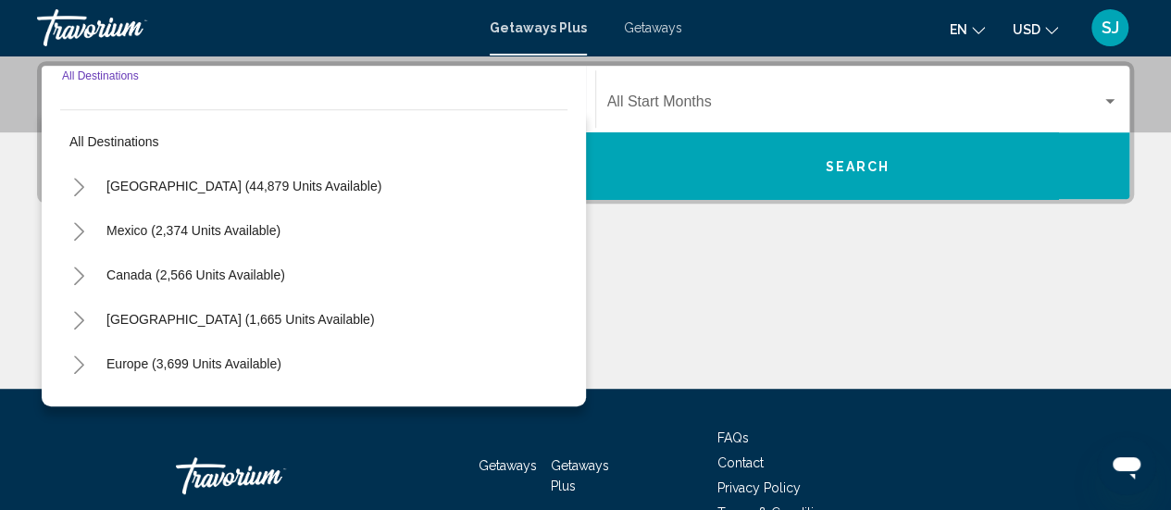
scroll to position [424, 0]
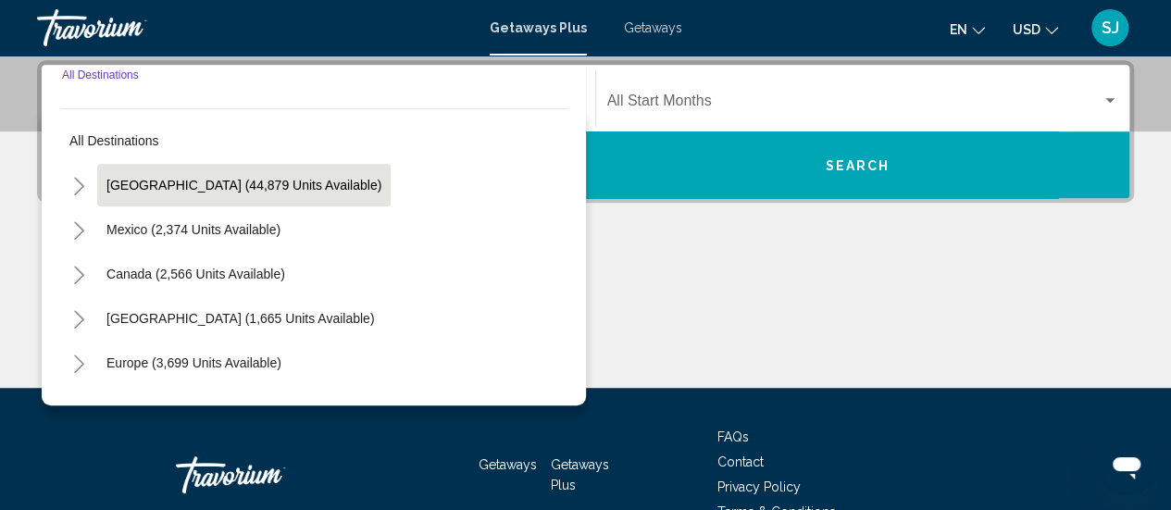
click at [191, 180] on span "[GEOGRAPHIC_DATA] (44,879 units available)" at bounding box center [243, 185] width 275 height 15
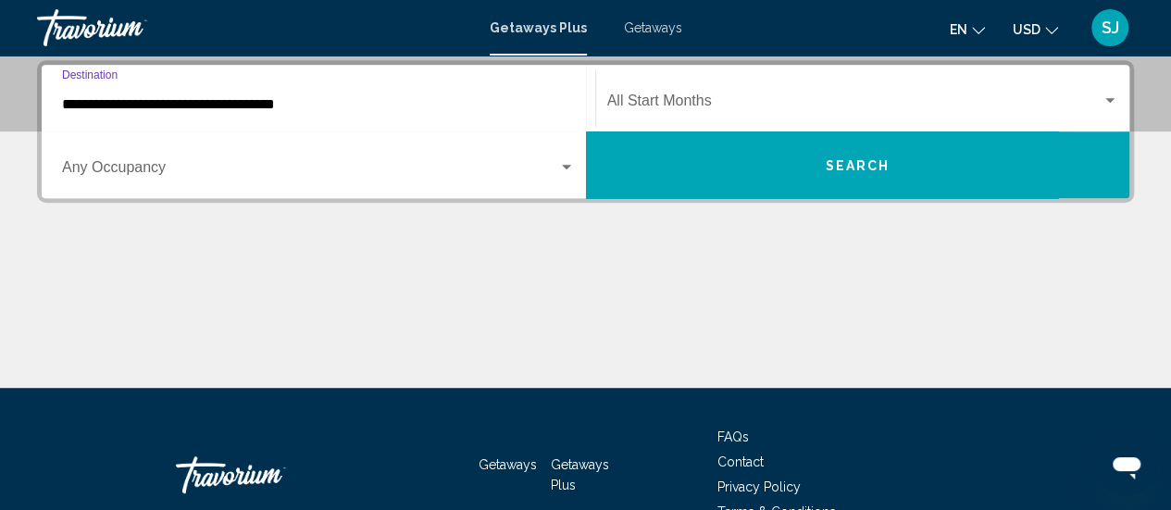
click at [222, 103] on input "**********" at bounding box center [318, 104] width 513 height 17
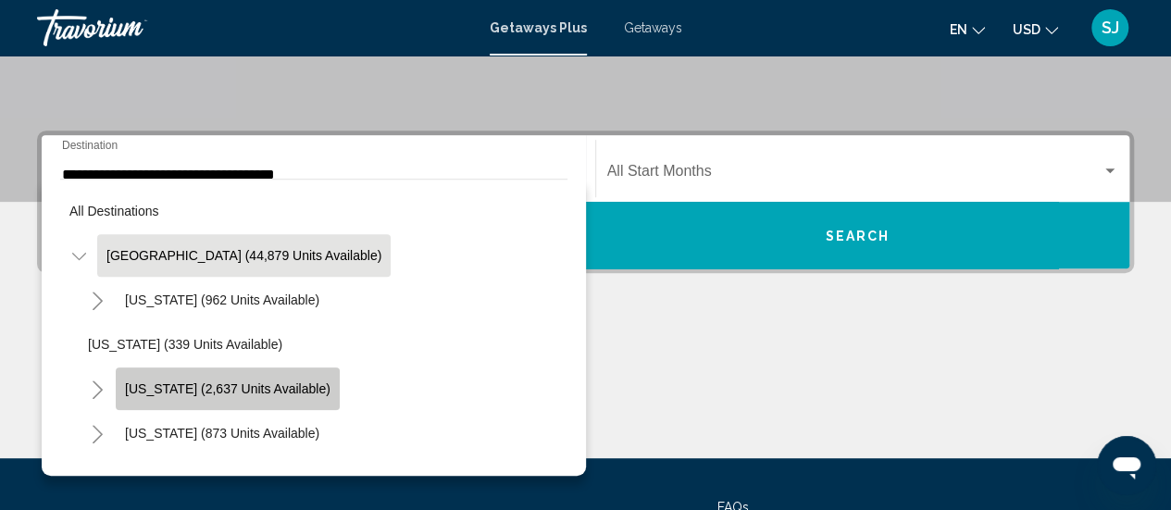
click at [267, 386] on span "[US_STATE] (2,637 units available)" at bounding box center [227, 388] width 205 height 15
type input "**********"
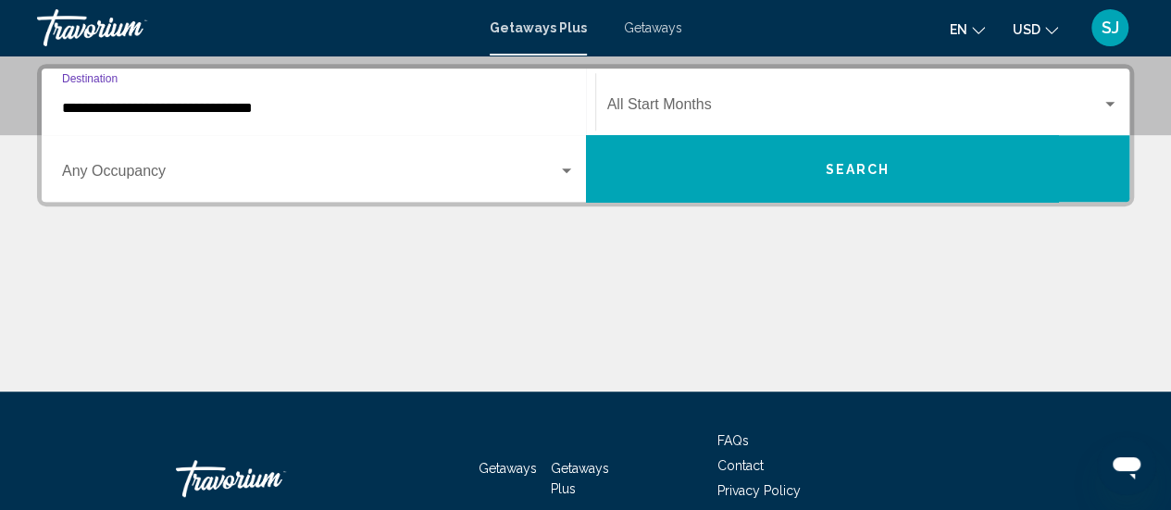
scroll to position [424, 0]
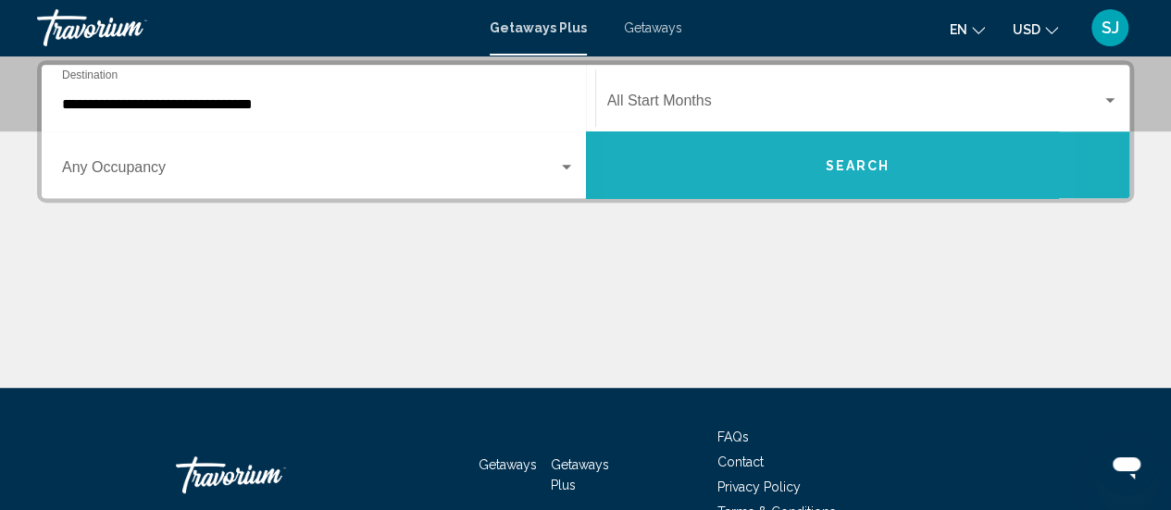
click at [750, 162] on button "Search" at bounding box center [858, 164] width 544 height 67
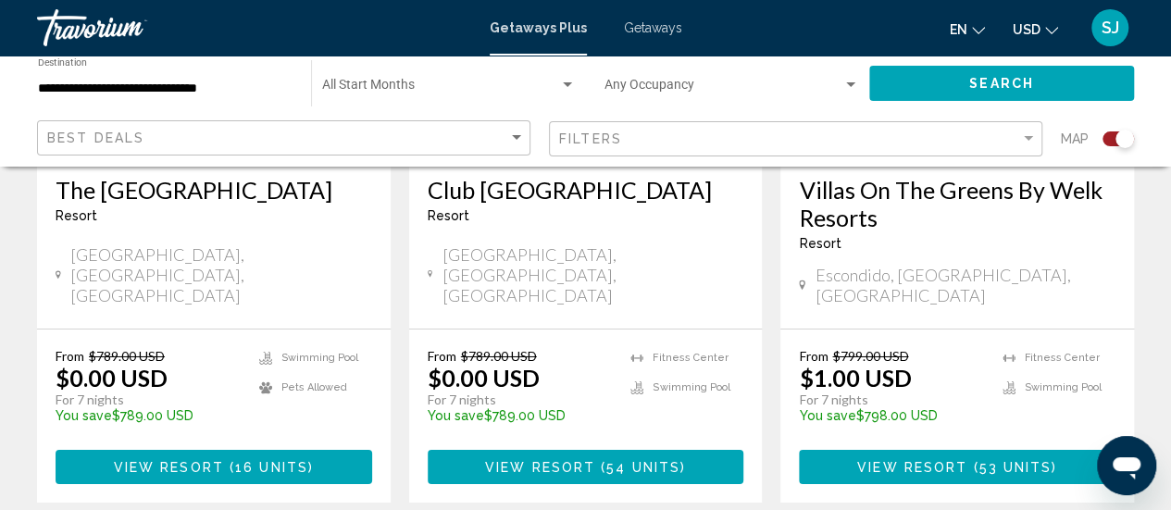
scroll to position [3036, 0]
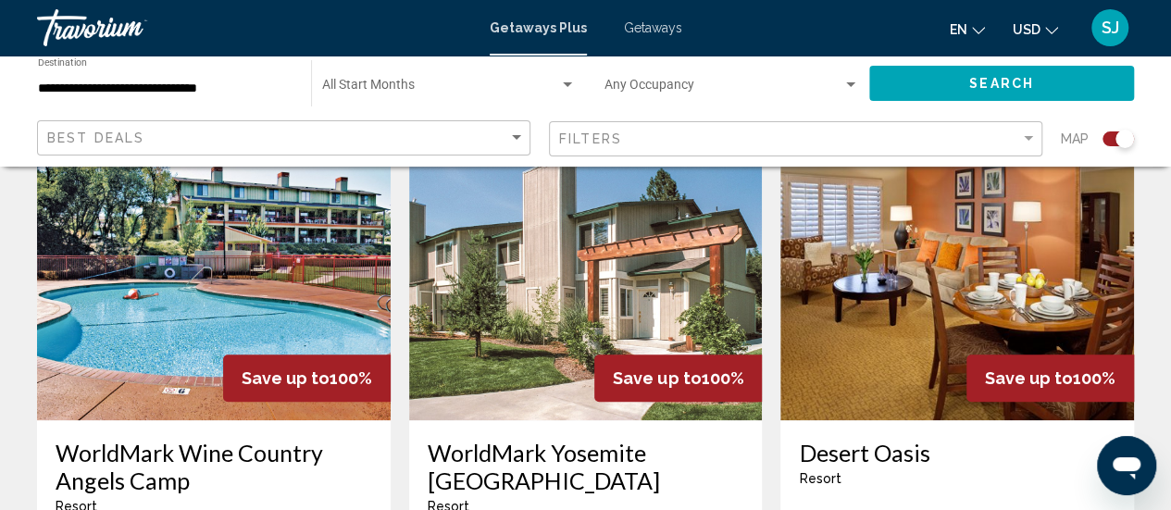
scroll to position [703, 0]
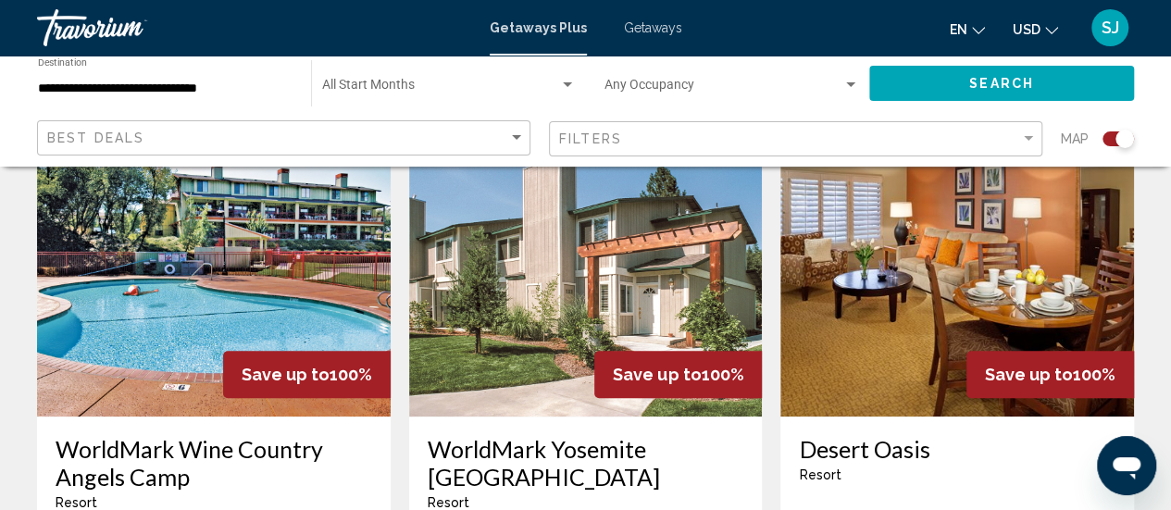
click at [511, 362] on img "Main content" at bounding box center [586, 268] width 354 height 296
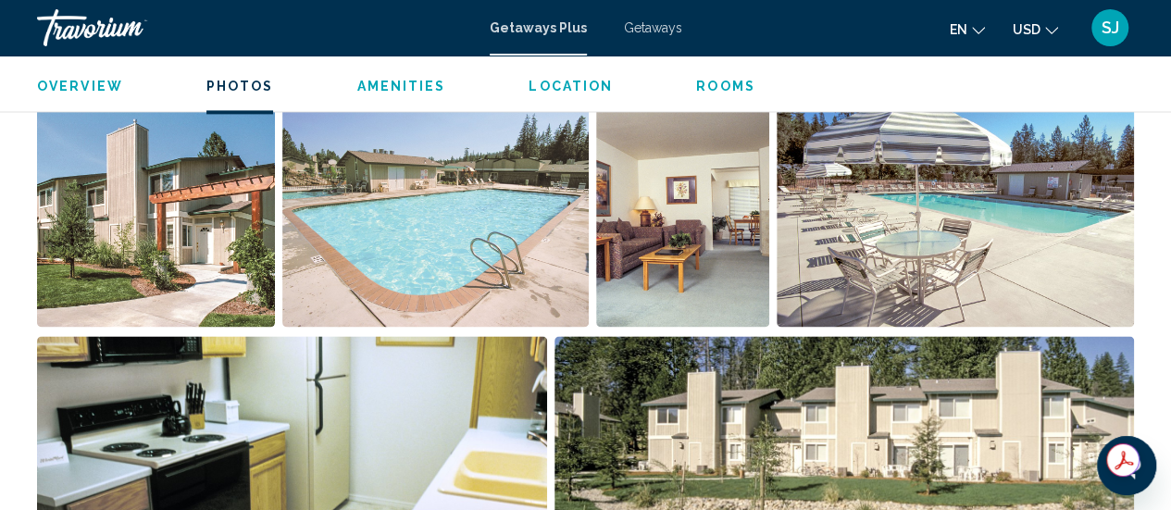
scroll to position [1222, 0]
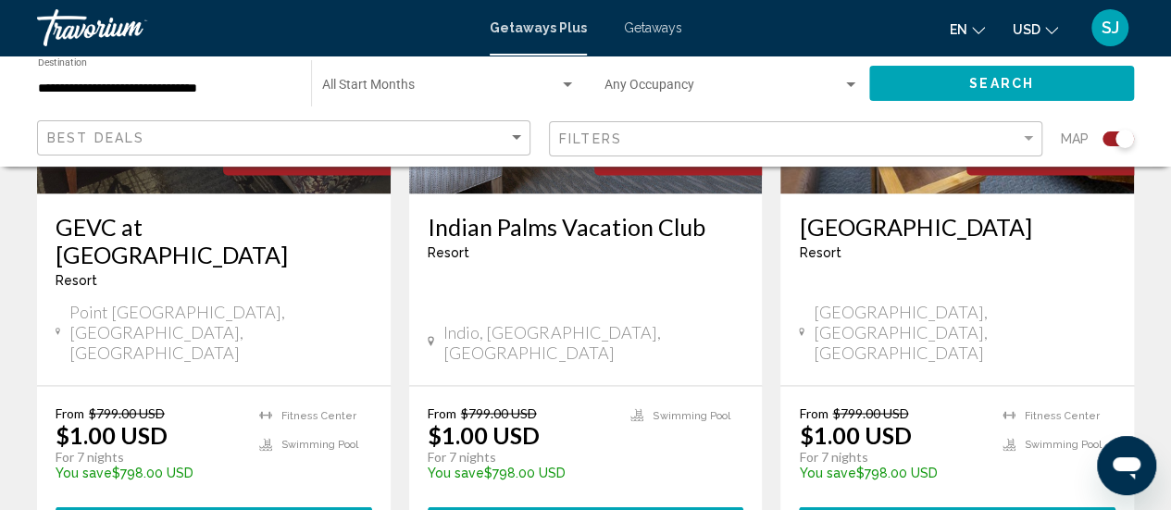
scroll to position [1629, 0]
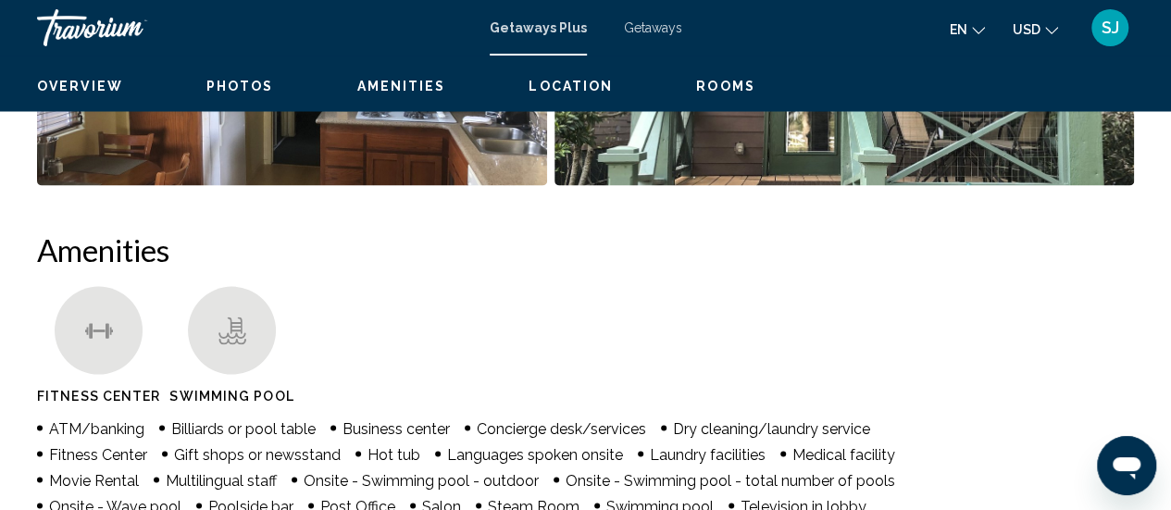
scroll to position [240, 0]
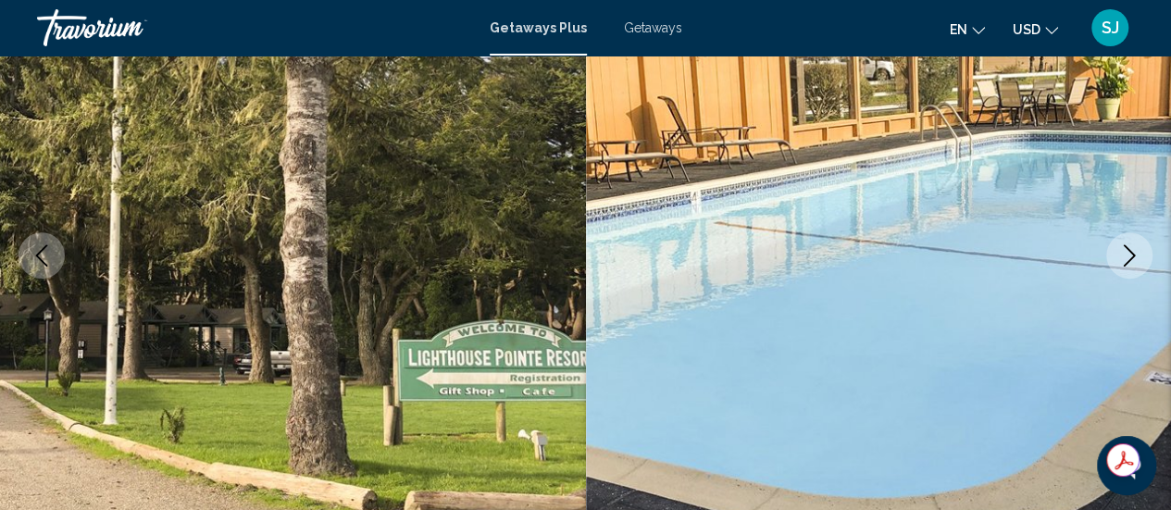
click at [1125, 257] on icon "Next image" at bounding box center [1129, 255] width 22 height 22
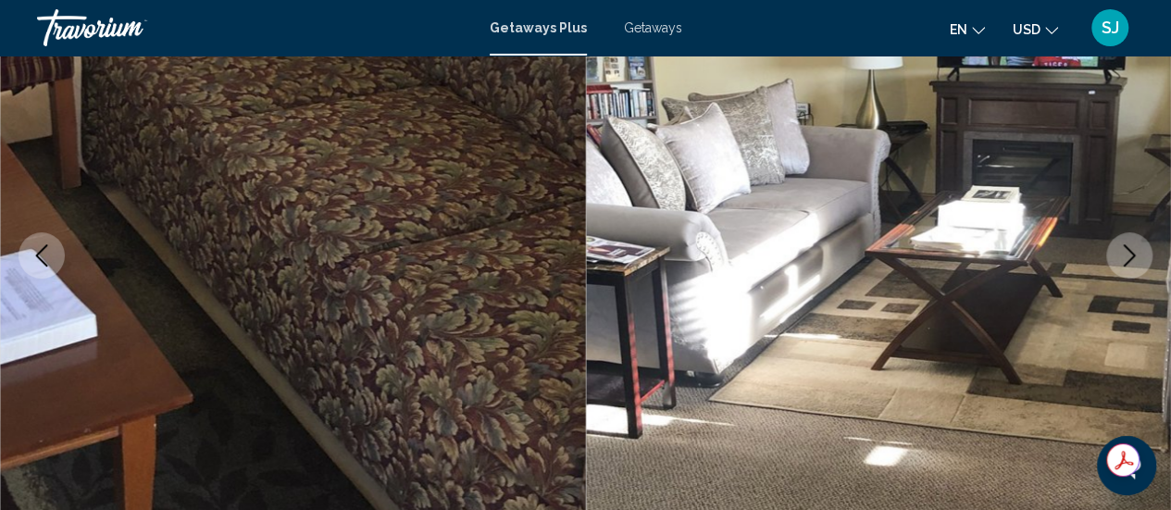
click at [1125, 258] on icon "Next image" at bounding box center [1129, 255] width 22 height 22
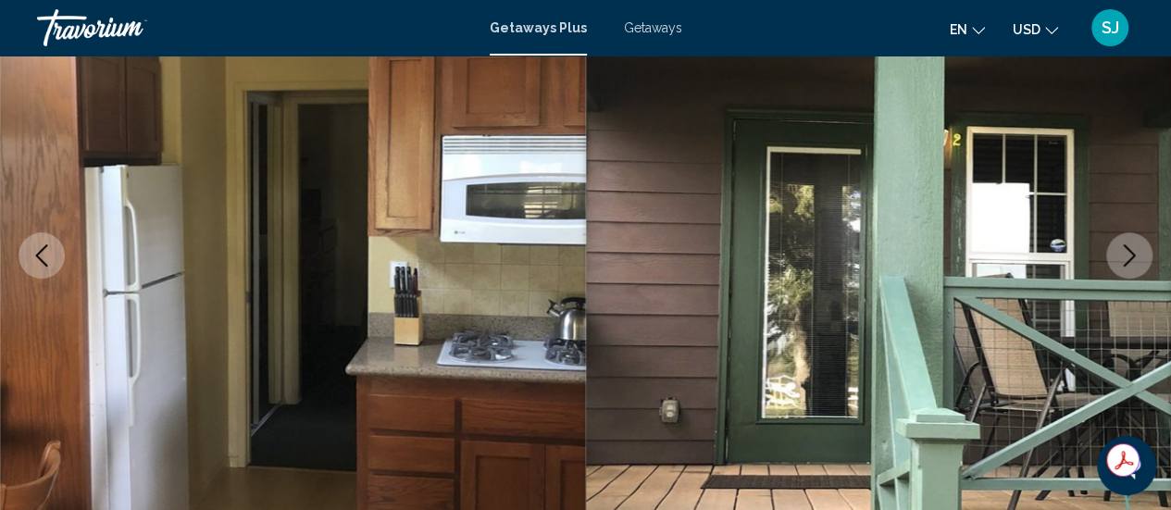
click at [1126, 259] on icon "Next image" at bounding box center [1129, 255] width 22 height 22
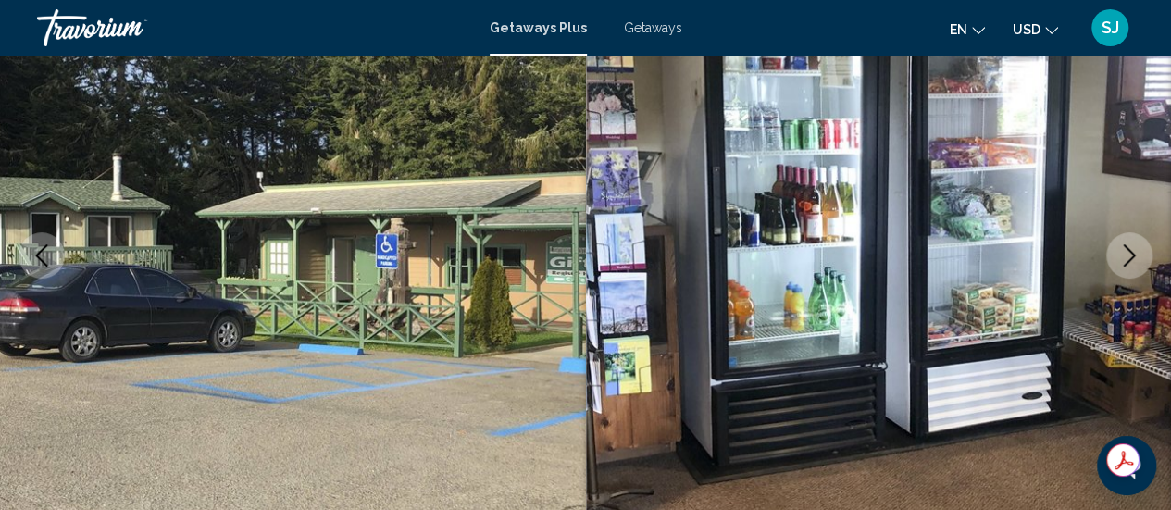
click at [1126, 259] on icon "Next image" at bounding box center [1129, 255] width 22 height 22
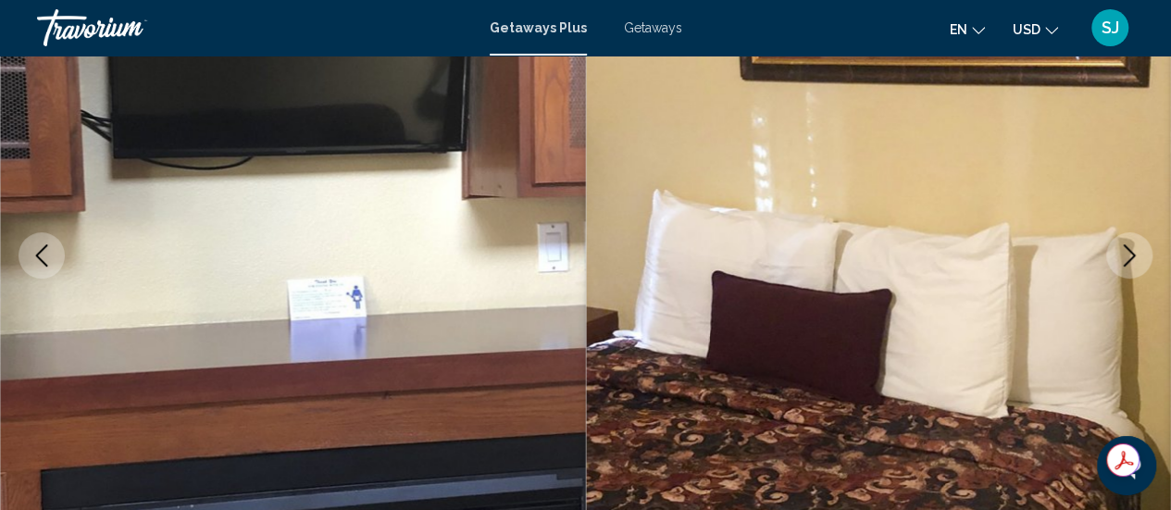
click at [1126, 259] on icon "Next image" at bounding box center [1129, 255] width 22 height 22
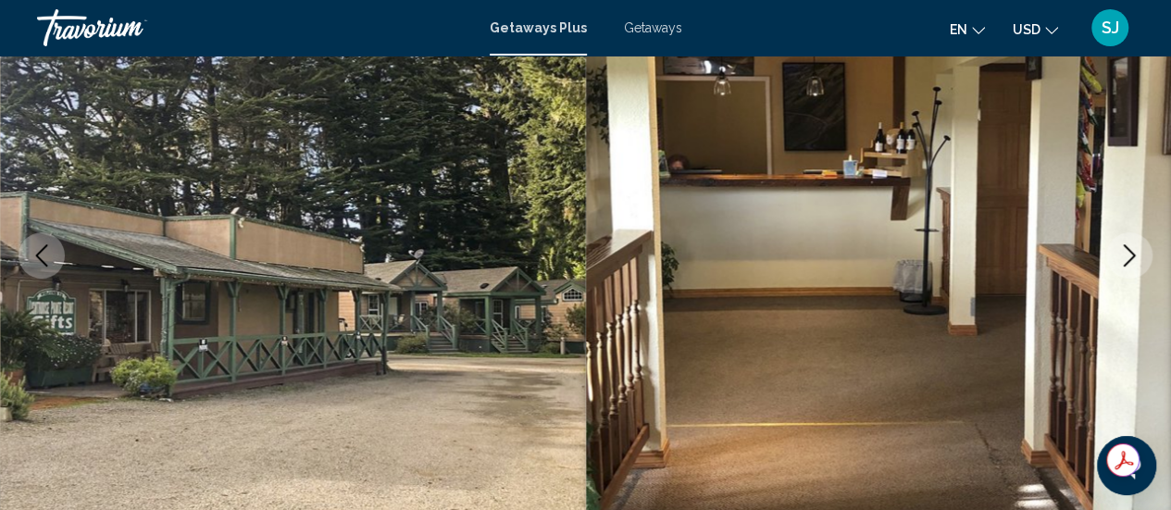
click at [1126, 259] on icon "Next image" at bounding box center [1129, 255] width 22 height 22
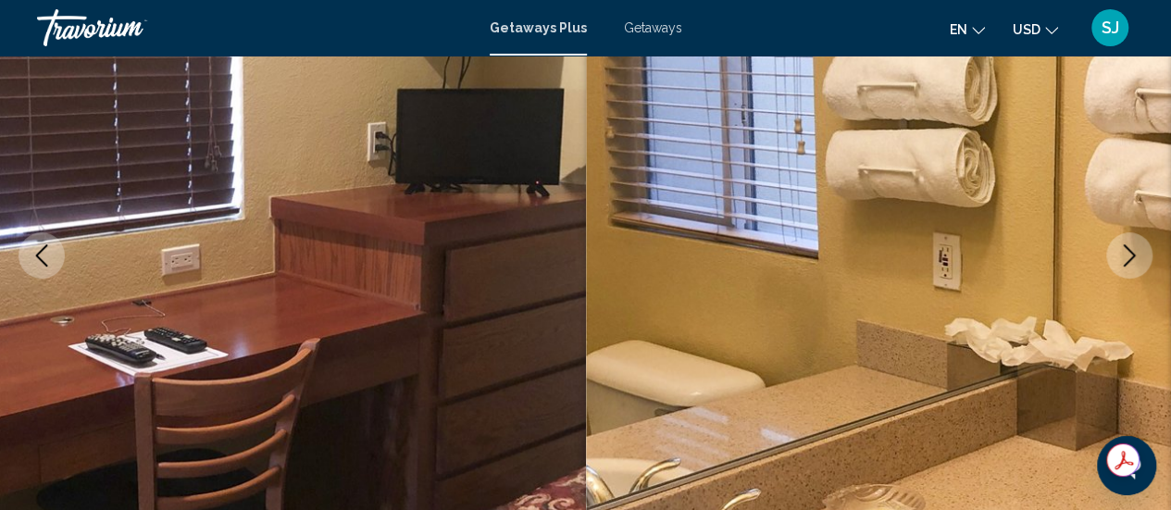
click at [1126, 259] on icon "Next image" at bounding box center [1129, 255] width 22 height 22
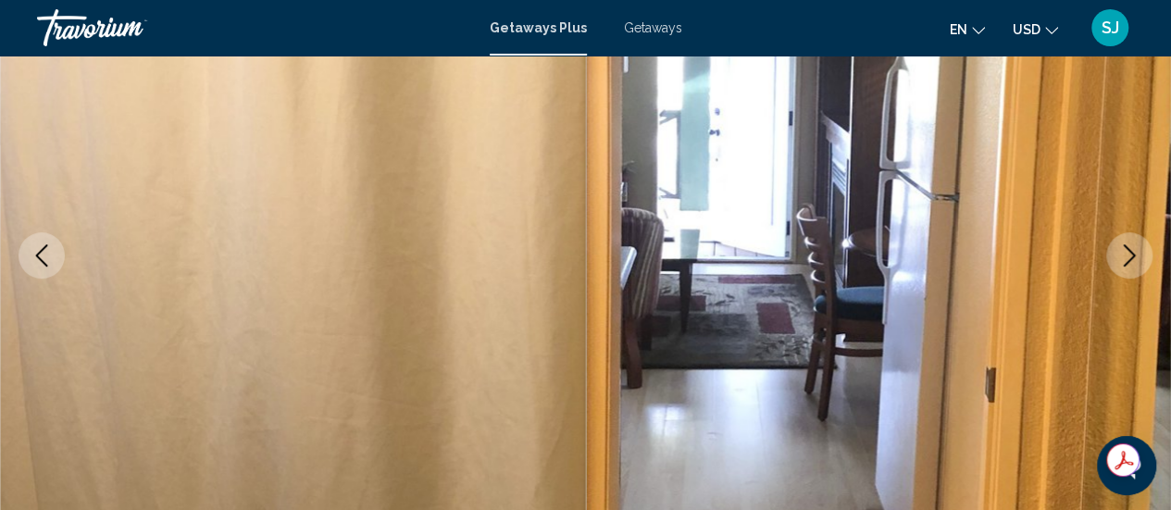
click at [1126, 259] on icon "Next image" at bounding box center [1129, 255] width 22 height 22
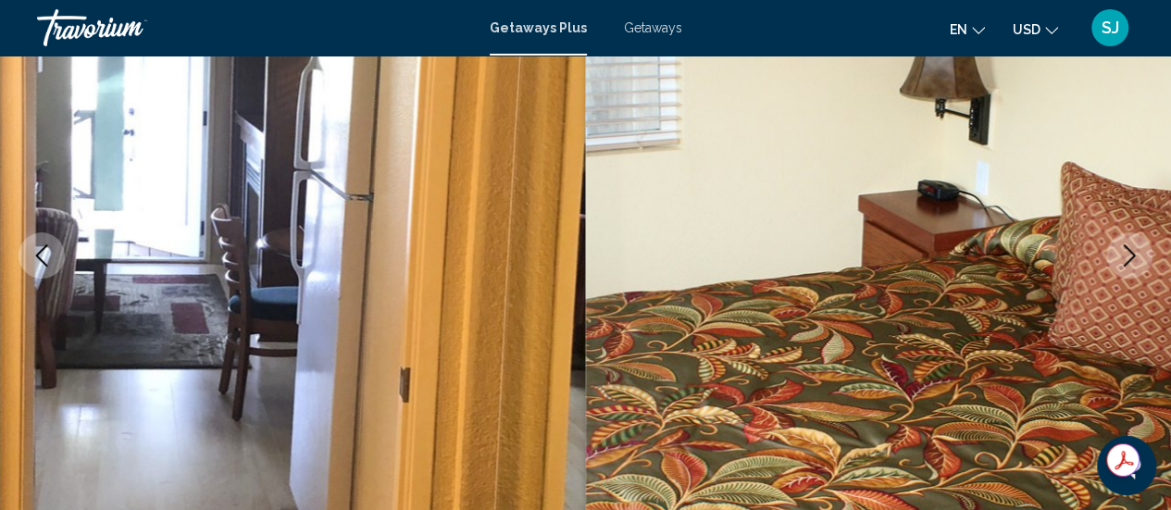
click at [1126, 259] on icon "Next image" at bounding box center [1129, 255] width 22 height 22
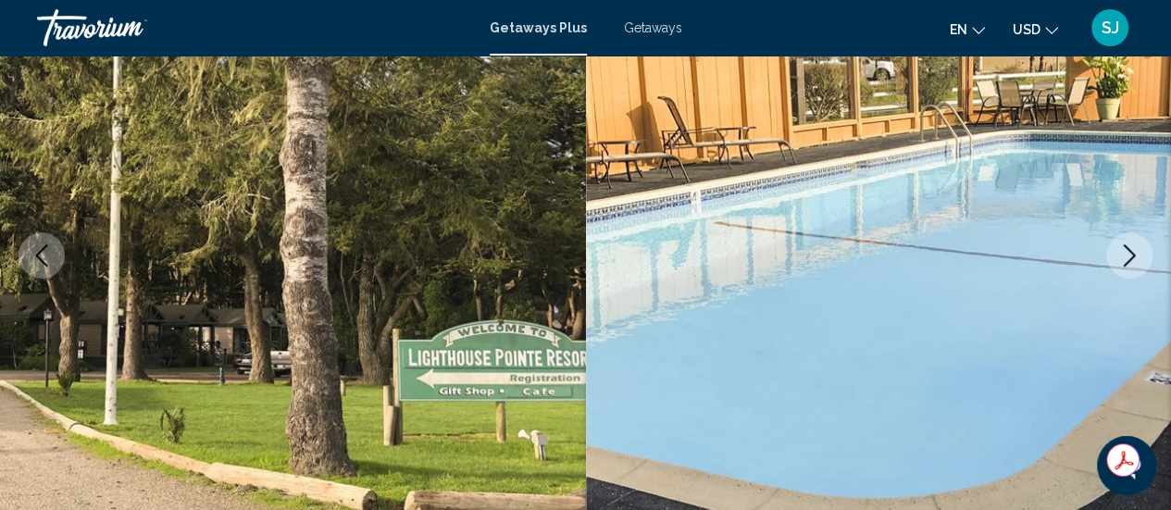
click at [1126, 259] on icon "Next image" at bounding box center [1129, 255] width 22 height 22
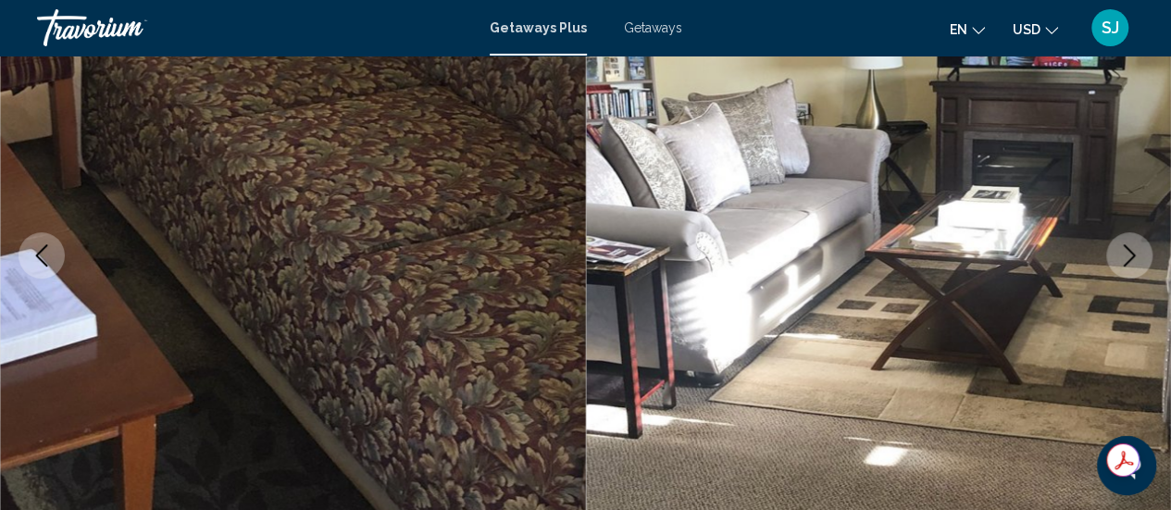
click at [1126, 259] on icon "Next image" at bounding box center [1129, 255] width 22 height 22
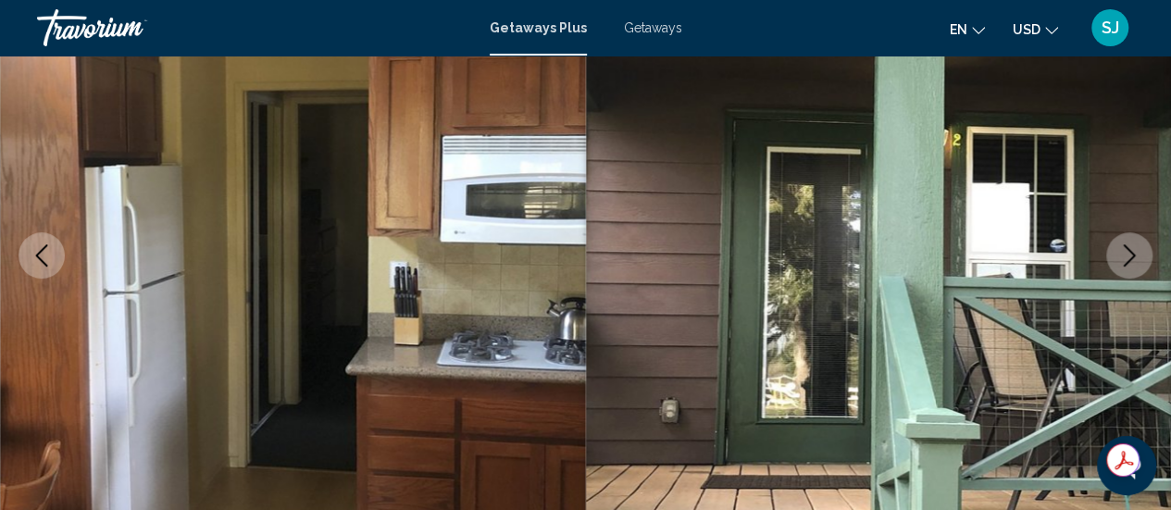
click at [1126, 259] on icon "Next image" at bounding box center [1129, 255] width 22 height 22
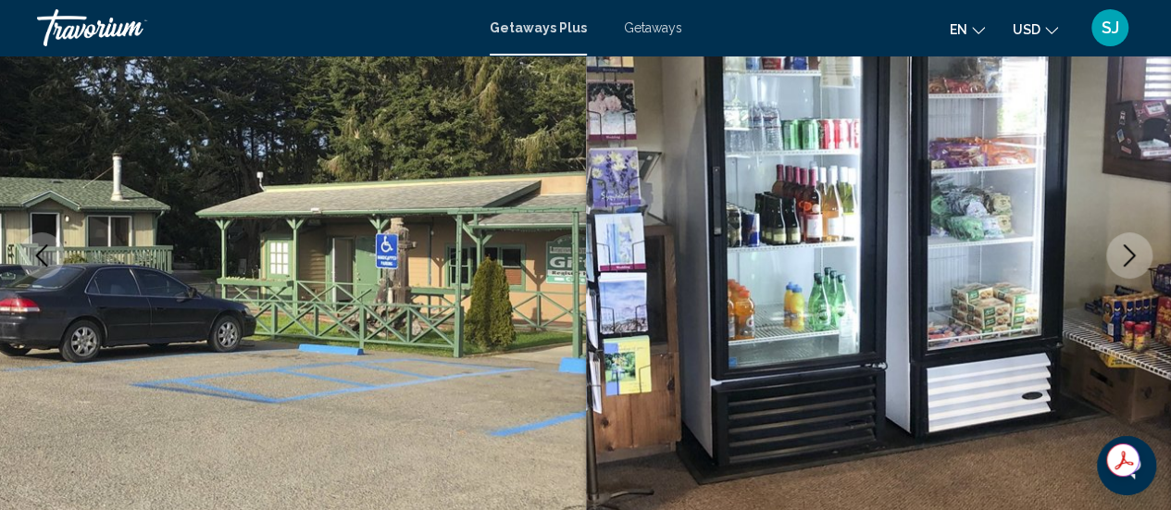
click at [1126, 259] on icon "Next image" at bounding box center [1129, 255] width 22 height 22
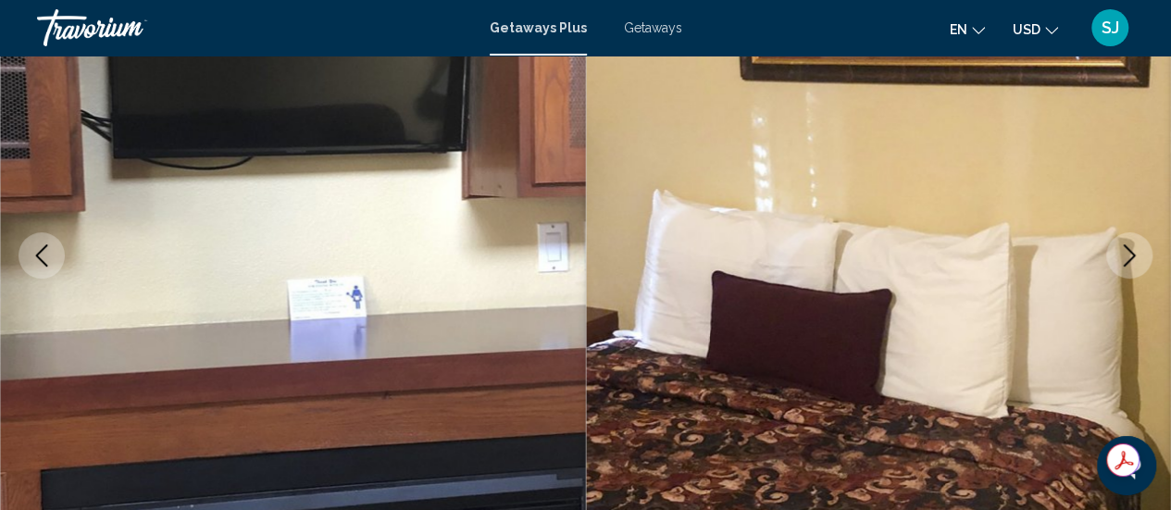
click at [1126, 259] on icon "Next image" at bounding box center [1129, 255] width 22 height 22
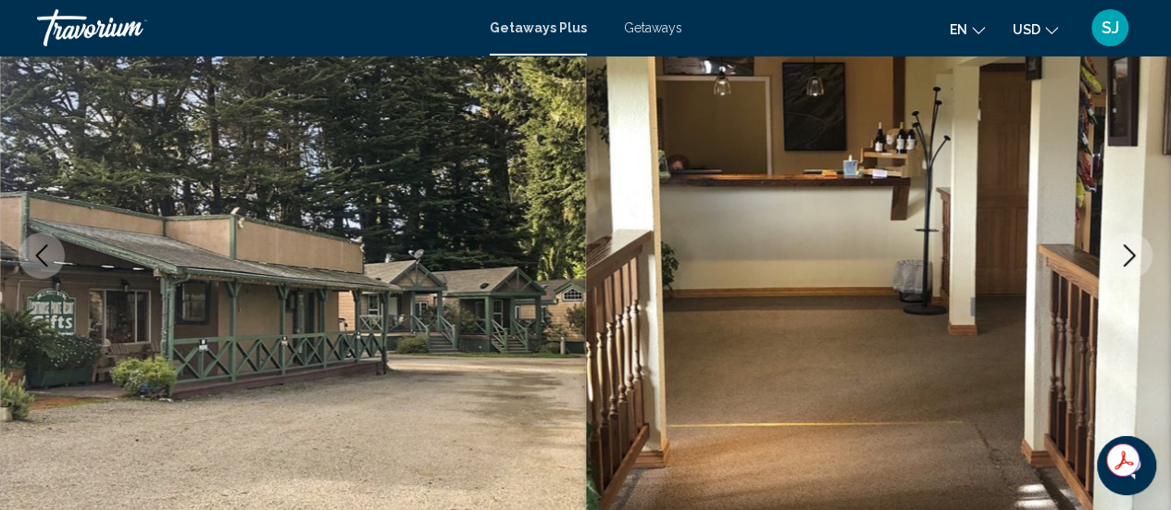
click at [1126, 259] on icon "Next image" at bounding box center [1129, 255] width 22 height 22
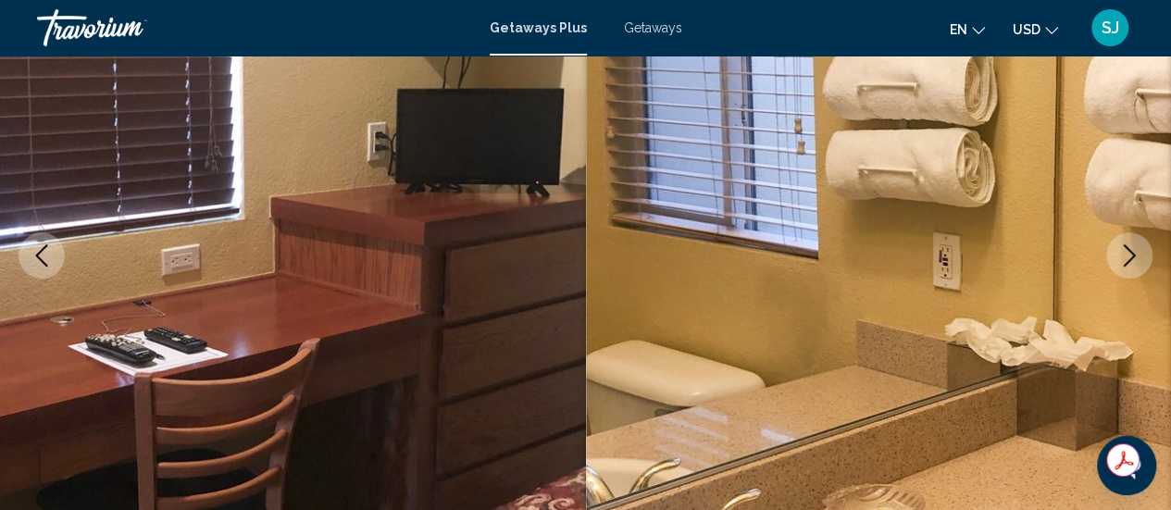
click at [1126, 259] on icon "Next image" at bounding box center [1129, 255] width 22 height 22
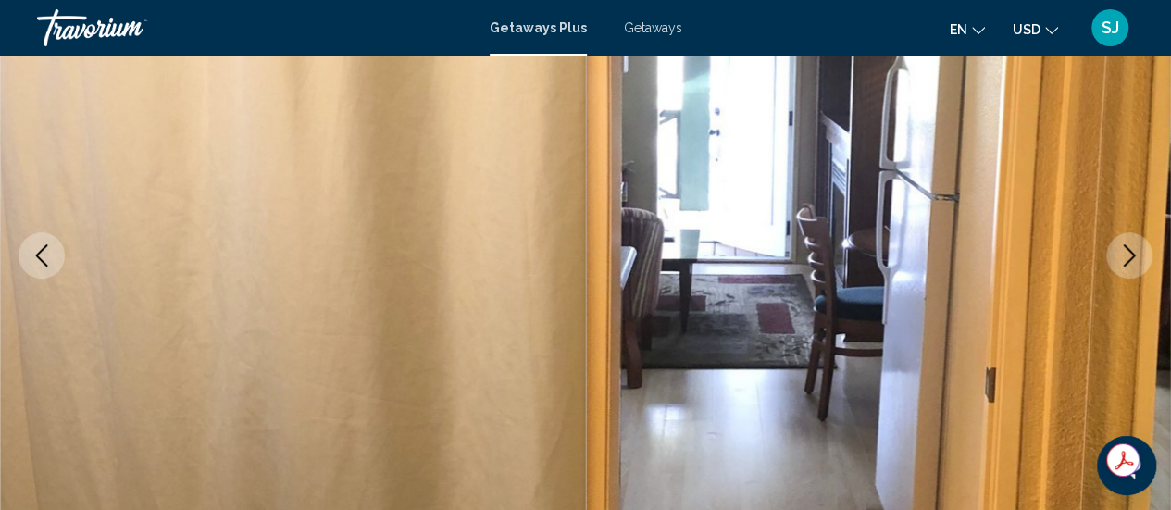
click at [1126, 259] on icon "Next image" at bounding box center [1129, 255] width 22 height 22
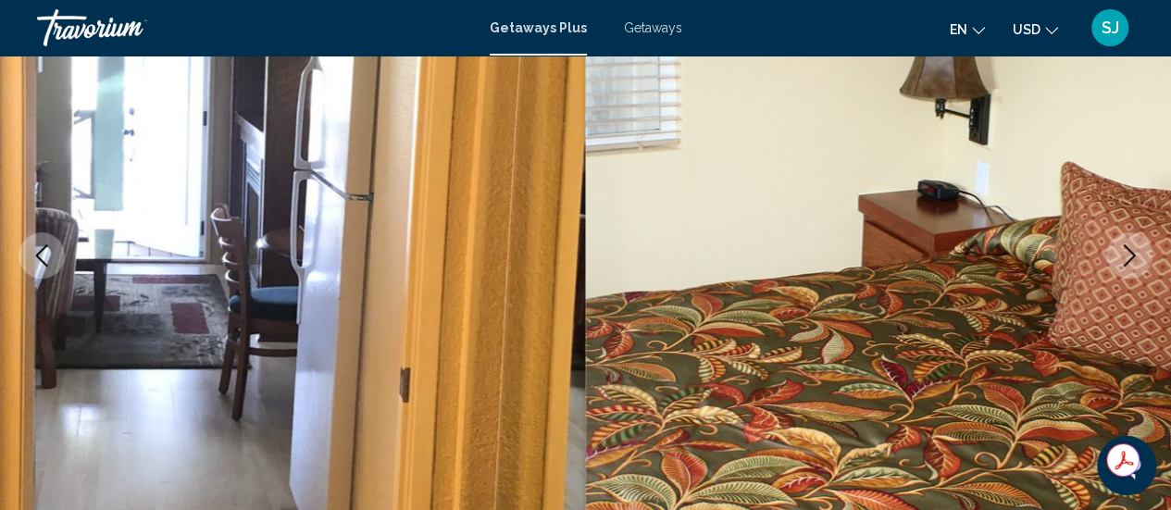
click at [1126, 259] on icon "Next image" at bounding box center [1129, 255] width 22 height 22
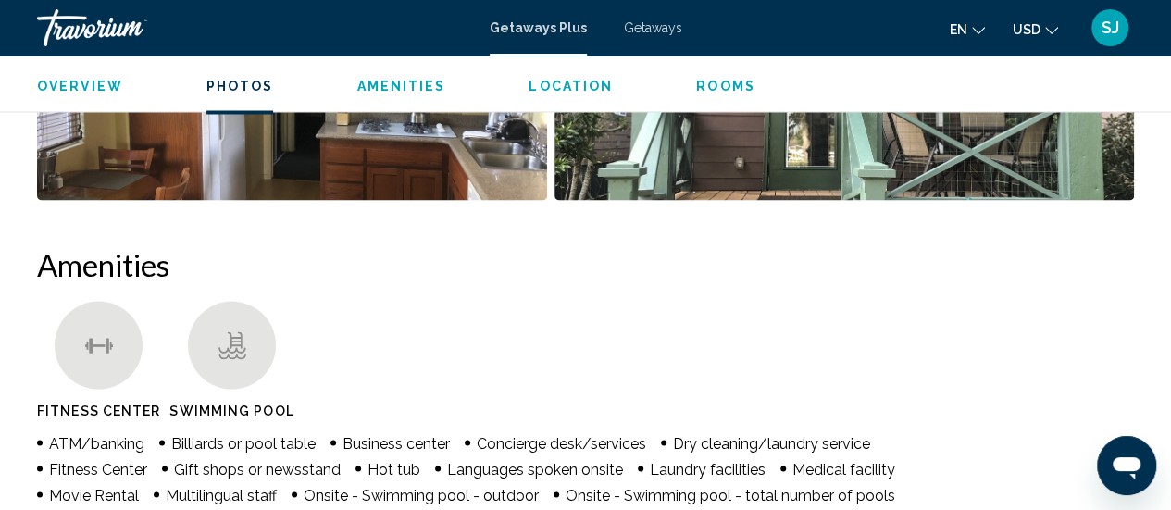
scroll to position [1540, 0]
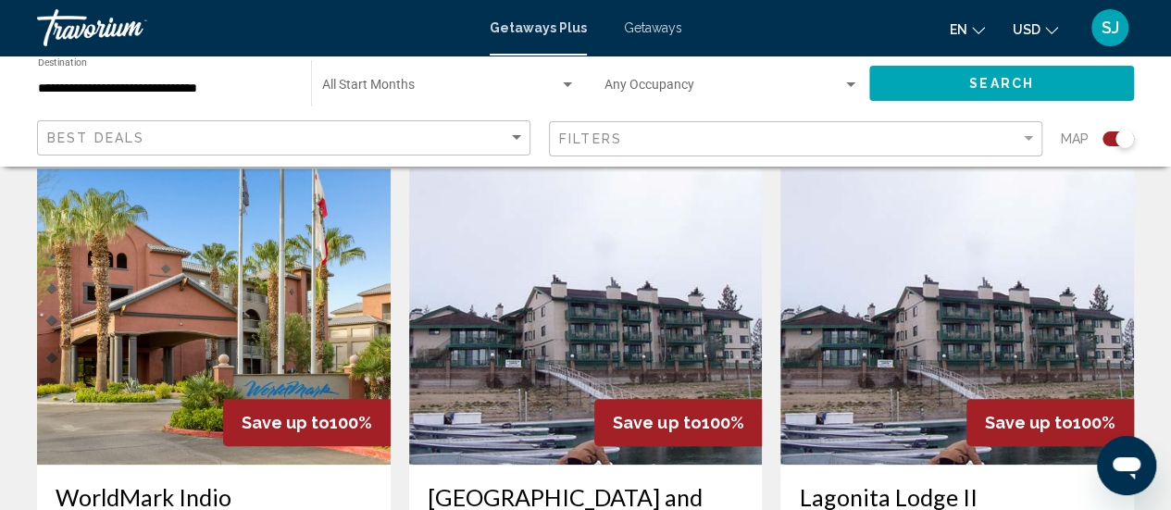
scroll to position [666, 0]
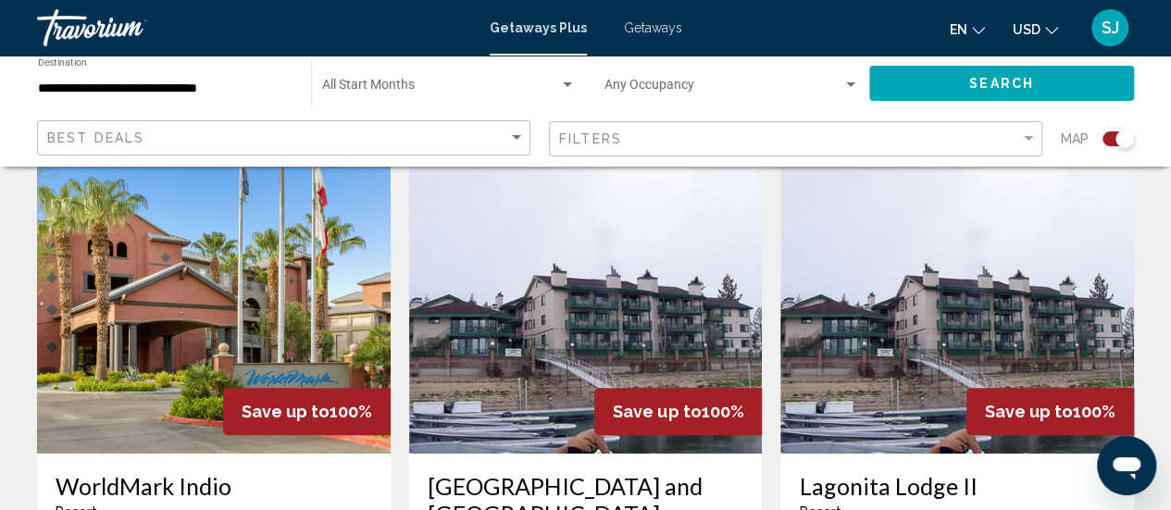
click at [375, 79] on div "Start Month All Start Months" at bounding box center [449, 83] width 254 height 51
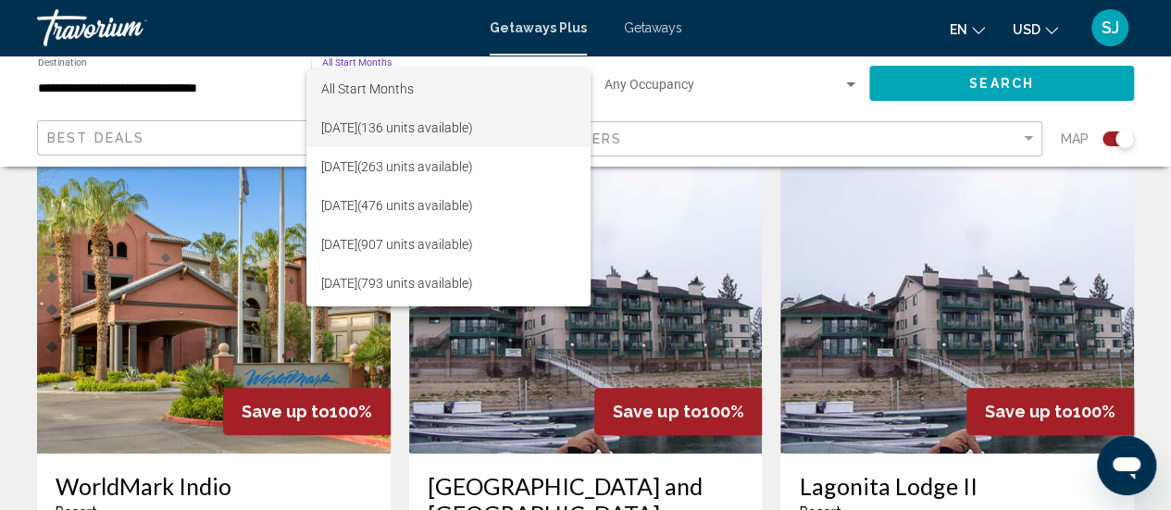
click at [379, 123] on span "[DATE] (136 units available)" at bounding box center [448, 127] width 255 height 39
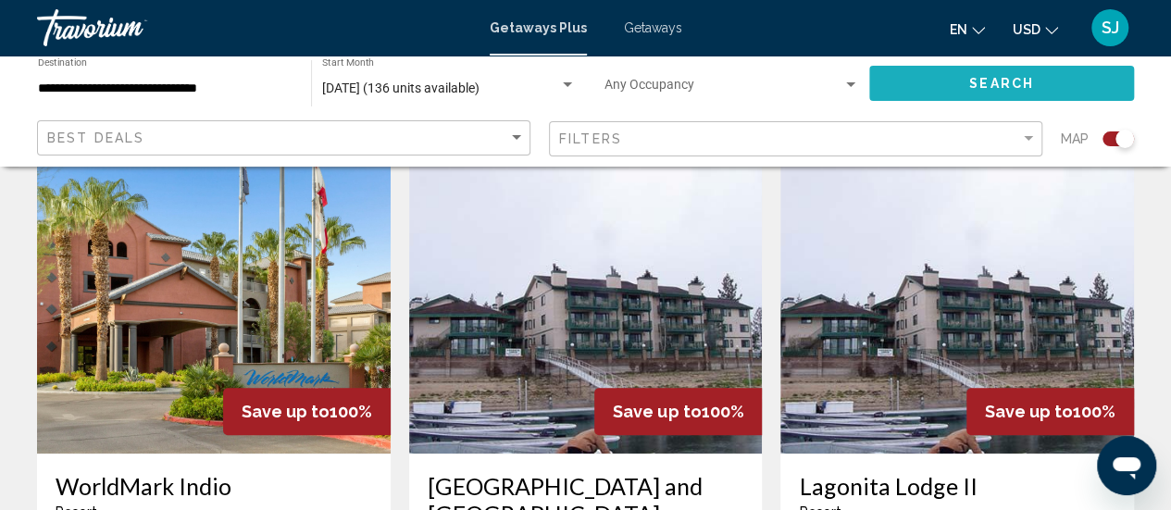
click at [980, 77] on span "Search" at bounding box center [1001, 84] width 65 height 15
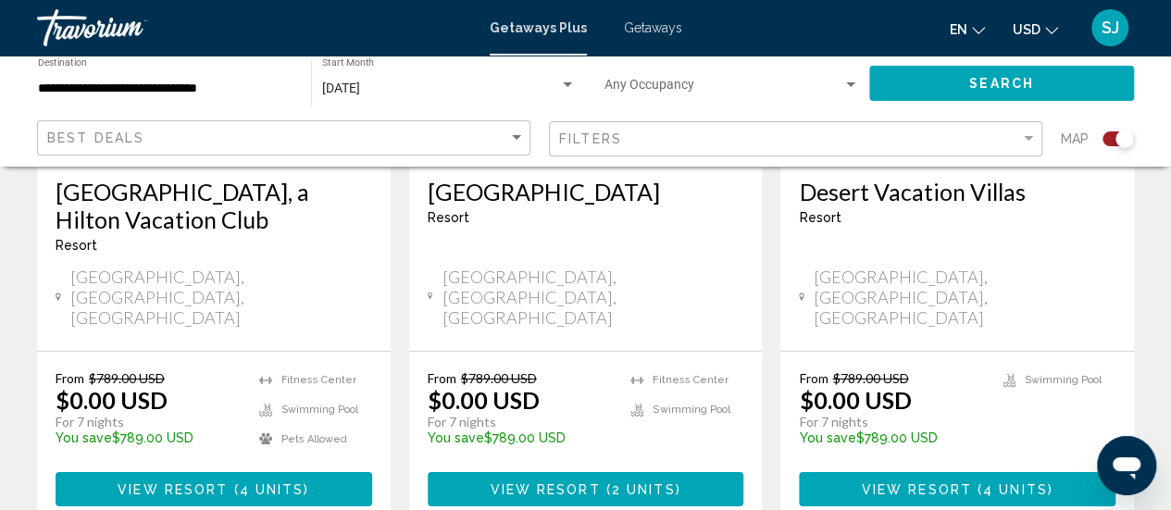
scroll to position [3217, 0]
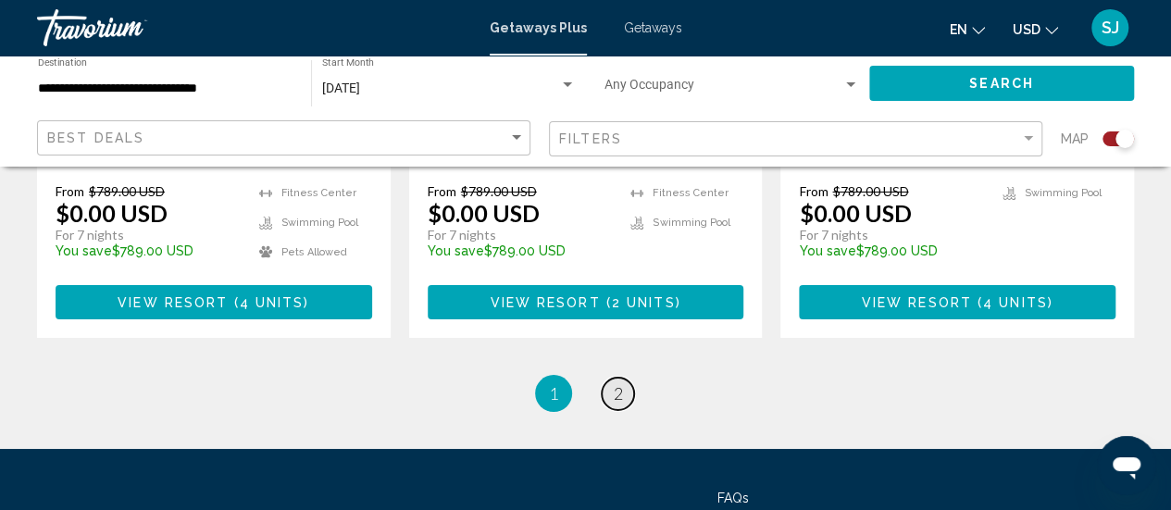
click at [616, 383] on span "2" at bounding box center [618, 393] width 9 height 20
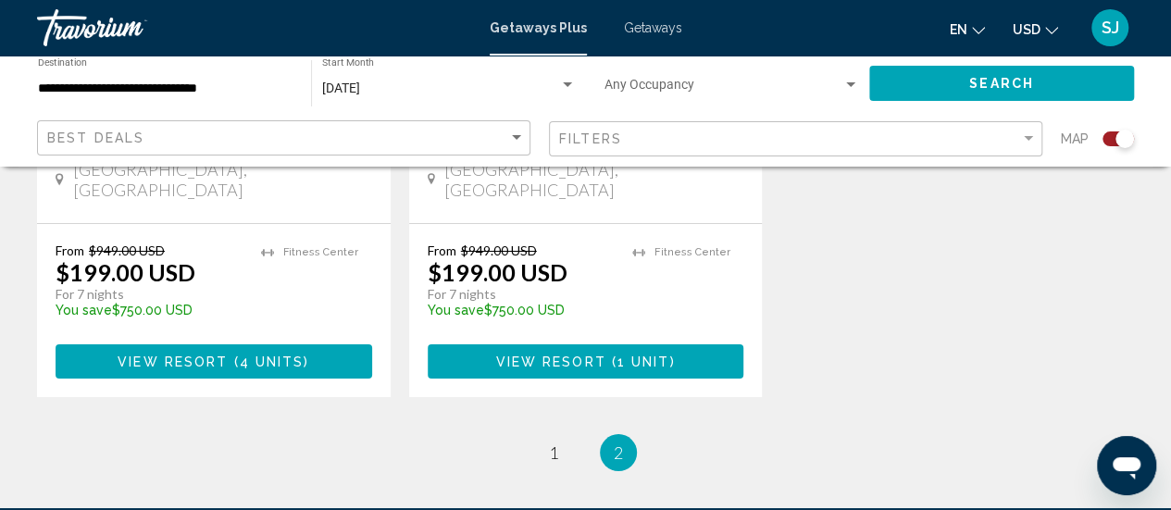
scroll to position [3147, 0]
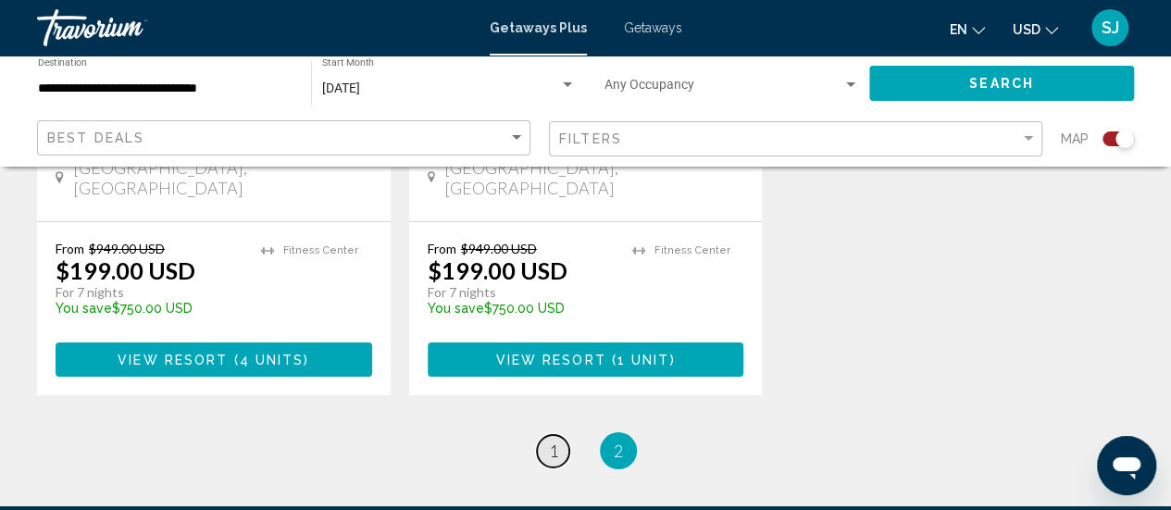
click at [553, 441] on span "1" at bounding box center [553, 451] width 9 height 20
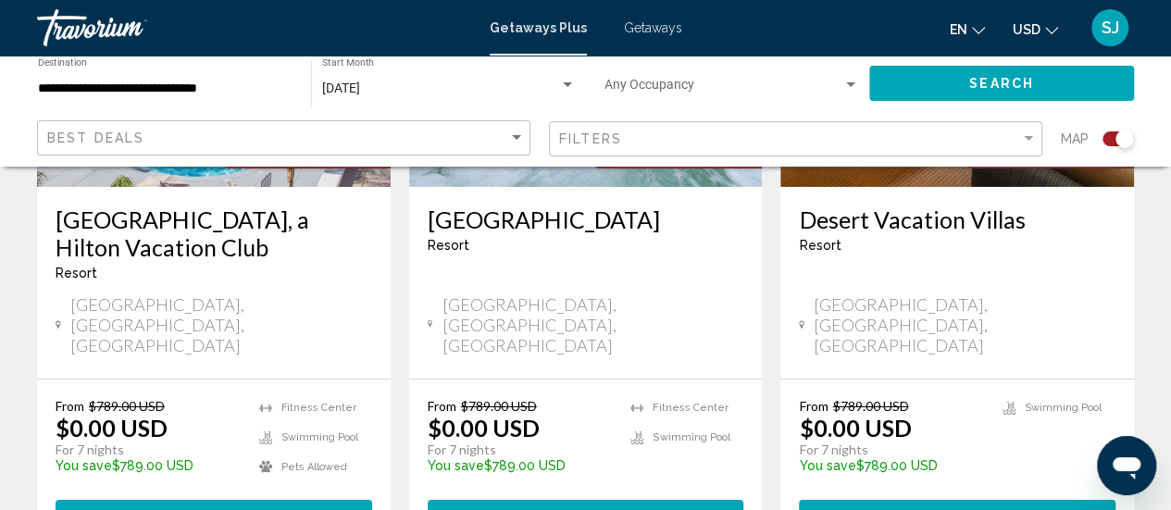
scroll to position [3036, 0]
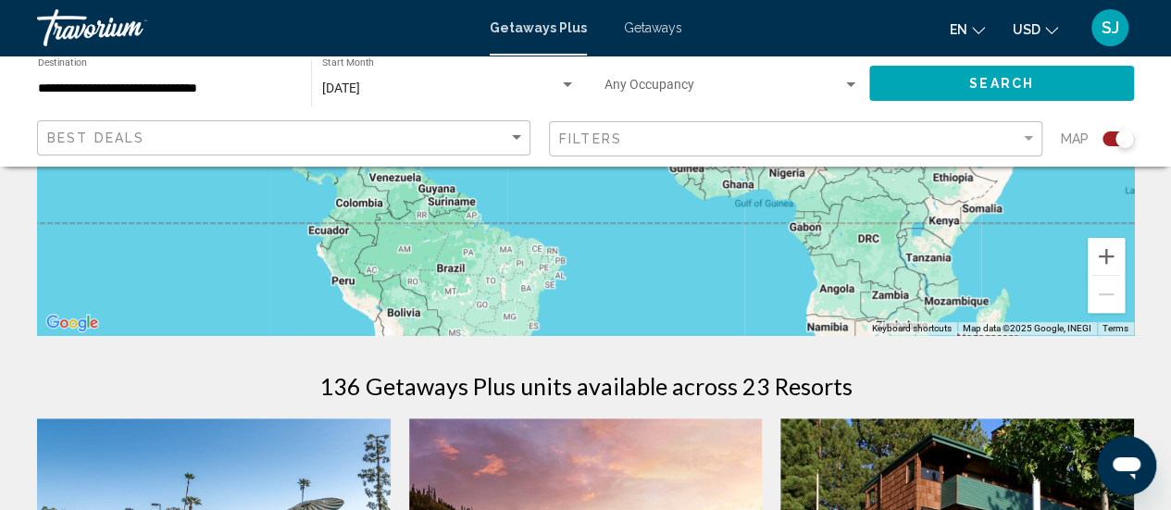
scroll to position [481, 0]
